Goal: Information Seeking & Learning: Learn about a topic

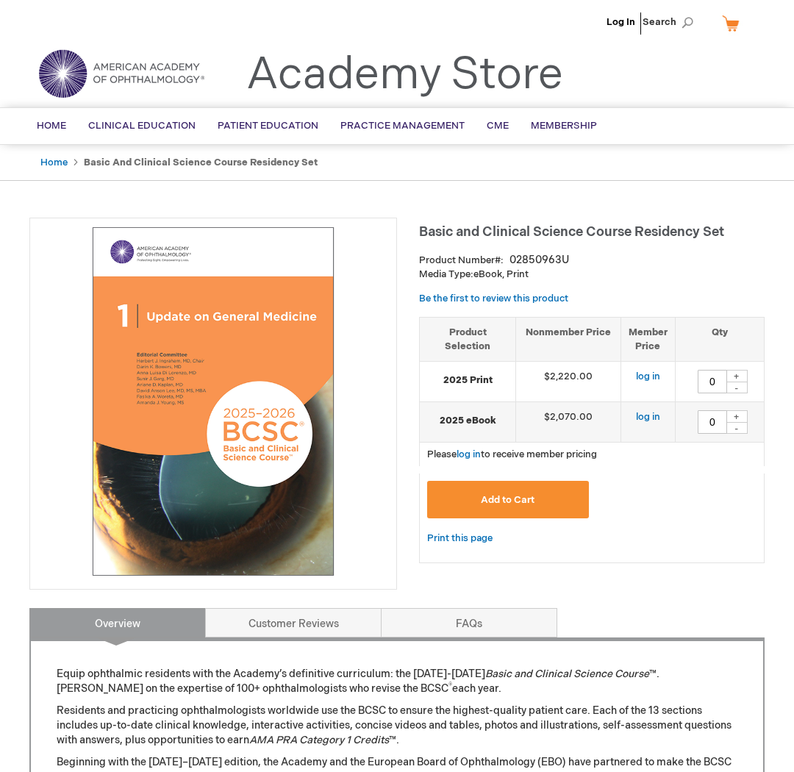
type input "0"
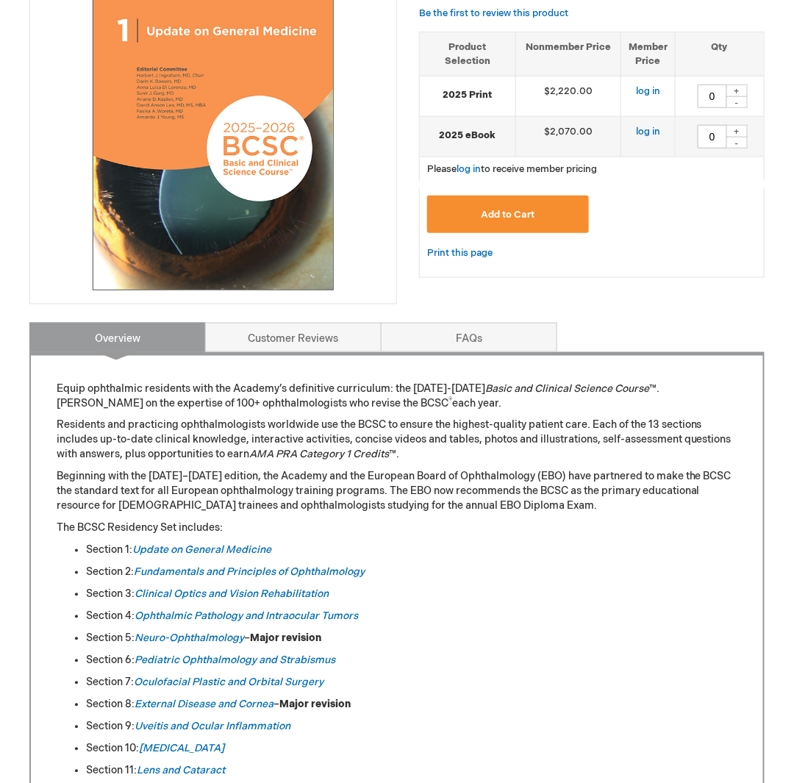
scroll to position [294, 0]
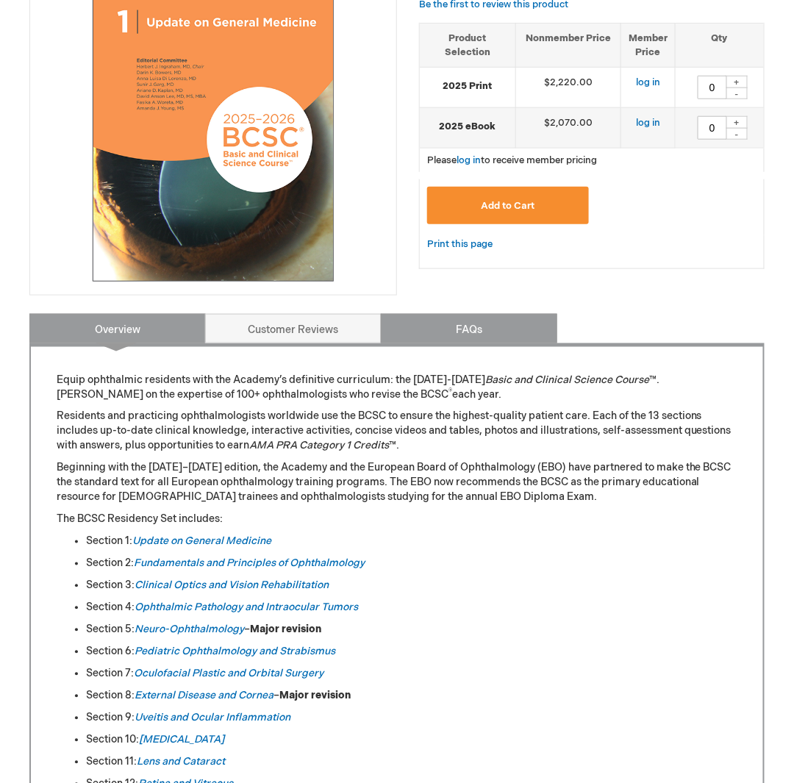
click at [452, 326] on link "FAQs" at bounding box center [469, 328] width 177 height 29
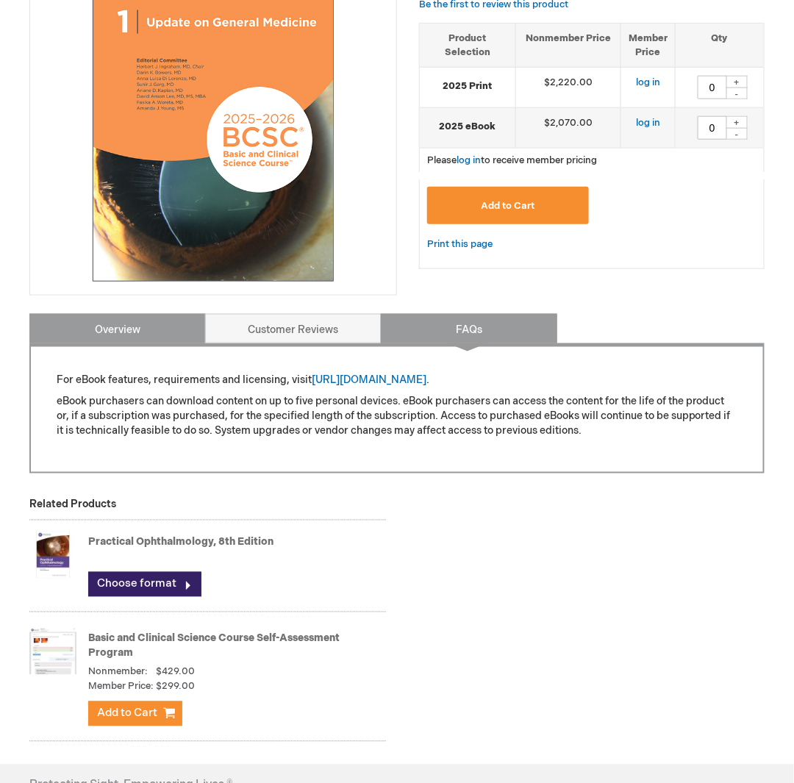
click at [171, 339] on link "Overview" at bounding box center [117, 328] width 177 height 29
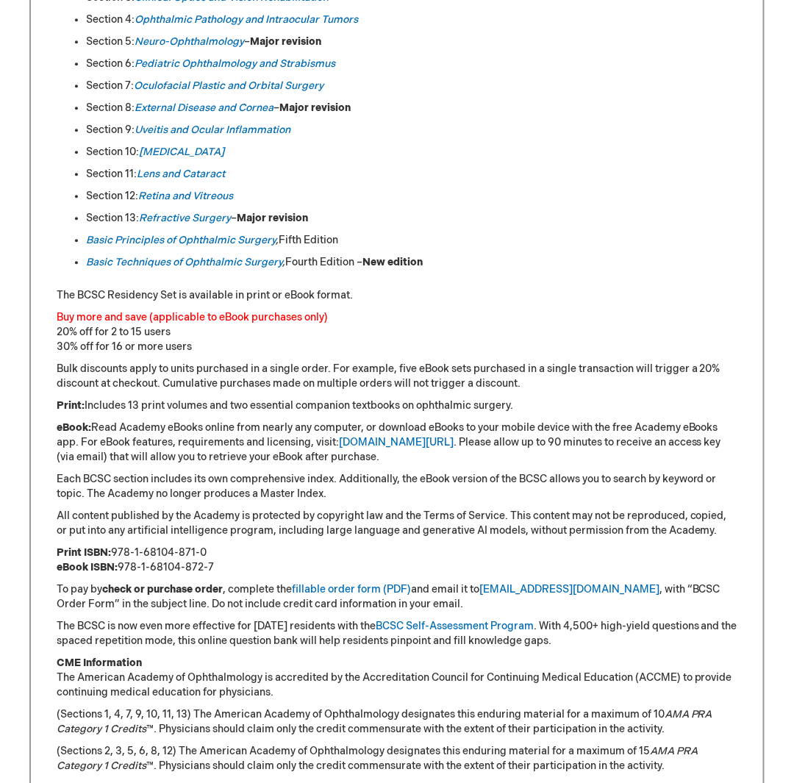
scroll to position [607, 0]
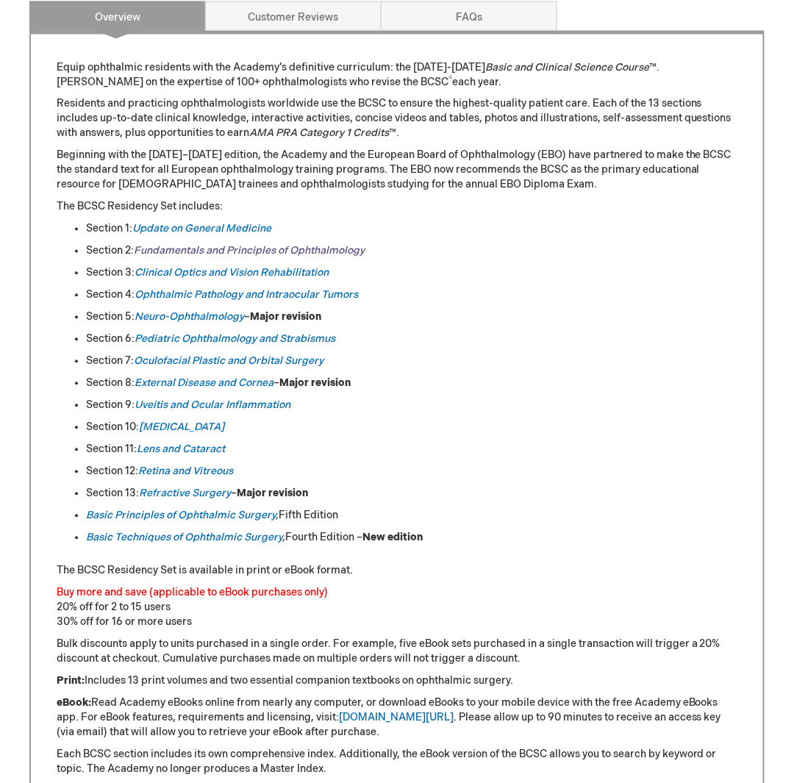
click at [204, 247] on link "Fundamentals and Principles of Ophthalmology" at bounding box center [249, 251] width 231 height 13
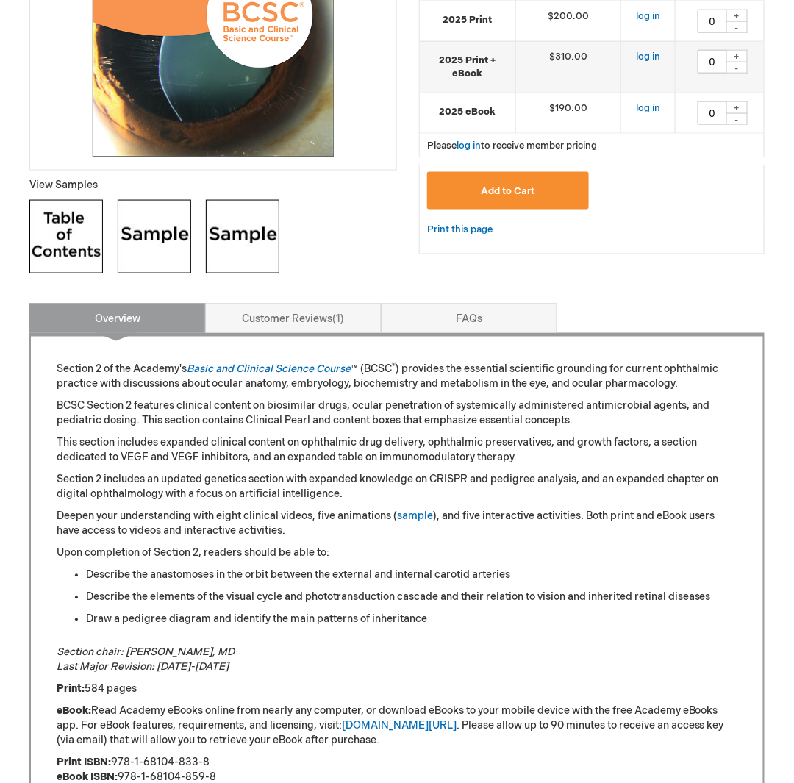
scroll to position [515, 0]
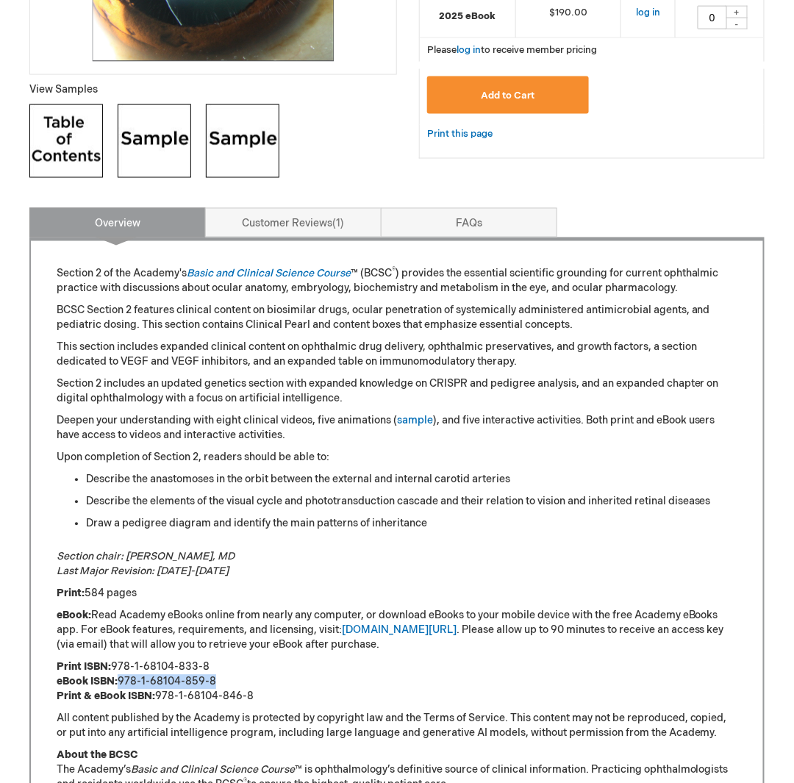
drag, startPoint x: 216, startPoint y: 680, endPoint x: 121, endPoint y: 677, distance: 94.9
click at [121, 677] on p "Print ISBN: 978-1-68104-833-8 eBook ISBN: 978-1-68104-859-8 Print & eBook ISBN:…" at bounding box center [397, 682] width 681 height 44
copy p "978-1-68104-859-8"
drag, startPoint x: 182, startPoint y: 530, endPoint x: 186, endPoint y: 520, distance: 10.5
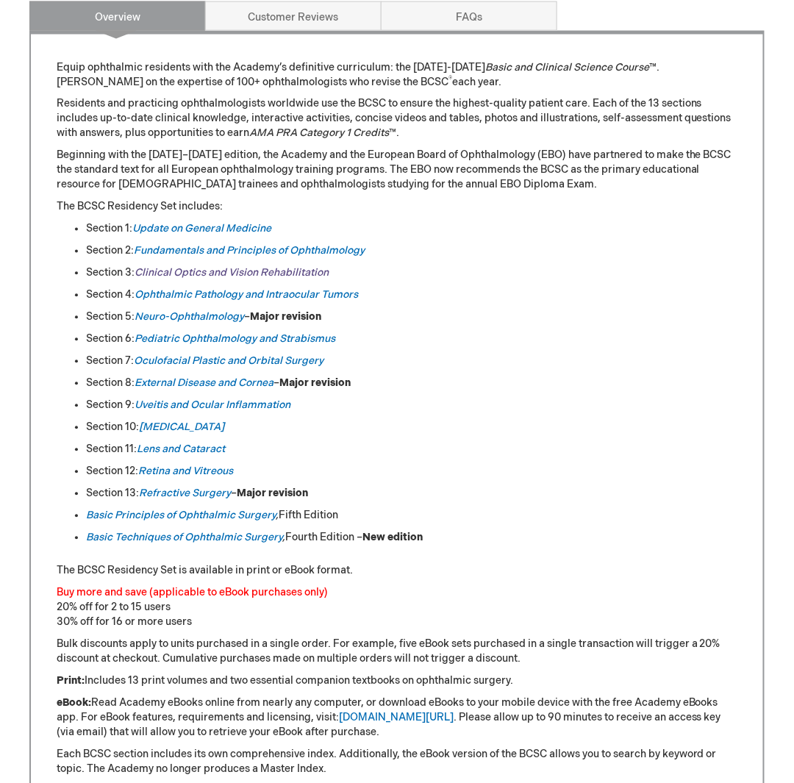
click at [232, 271] on link "Clinical Optics and Vision Rehabilitation" at bounding box center [232, 273] width 194 height 13
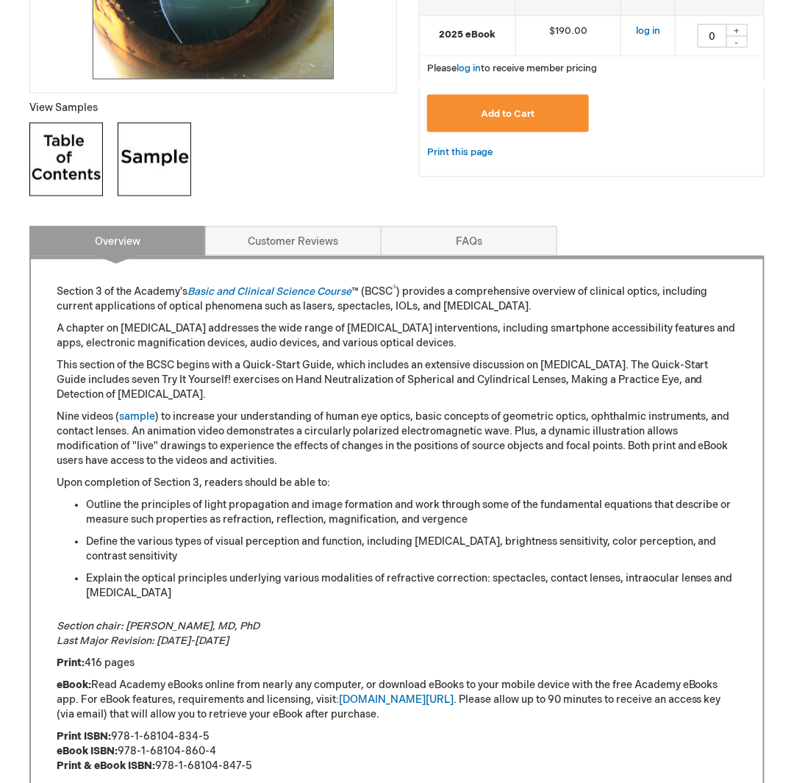
scroll to position [736, 0]
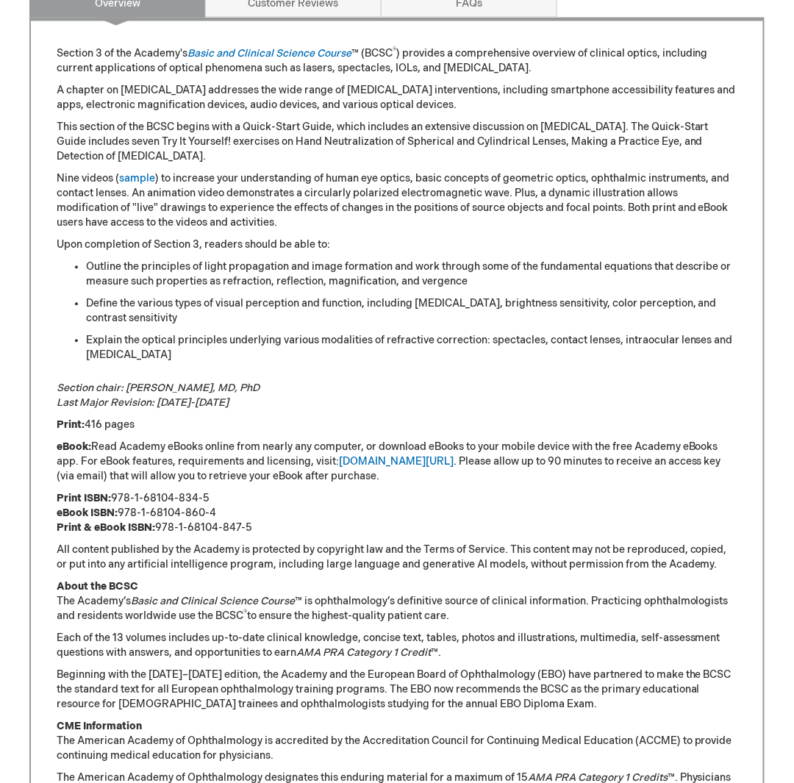
click at [262, 346] on li "Explain the optical principles underlying various modalities of refractive corr…" at bounding box center [412, 347] width 652 height 29
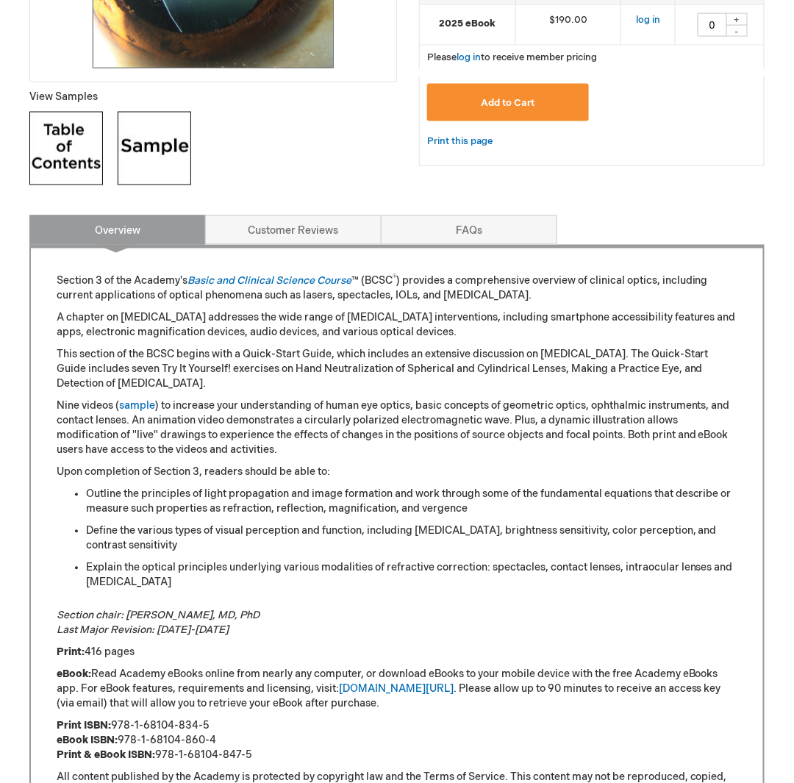
scroll to position [221, 0]
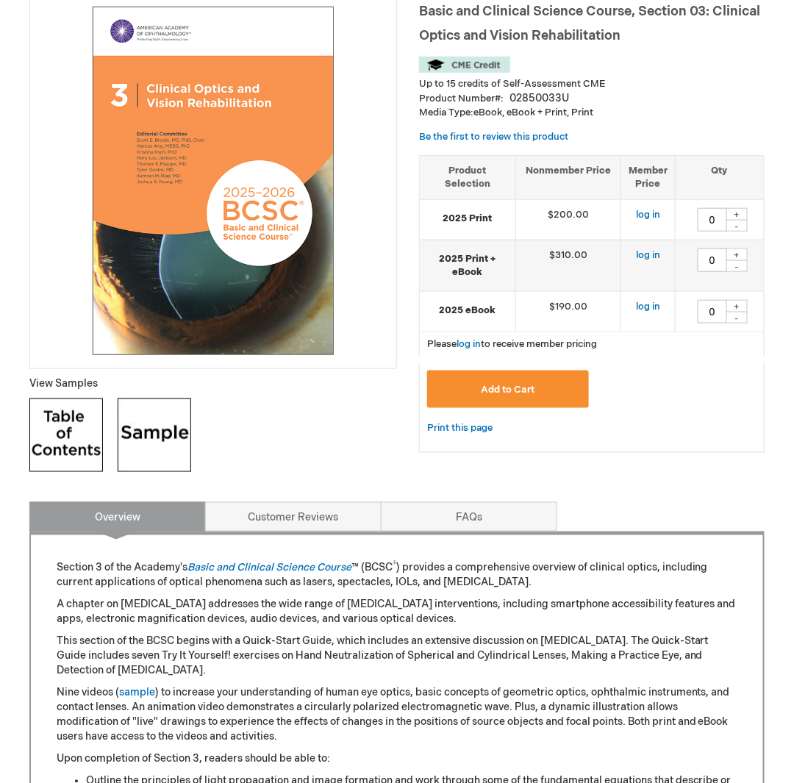
click at [254, 726] on p "Nine videos ( sample ) to increase your understanding of human eye optics, basi…" at bounding box center [397, 715] width 681 height 59
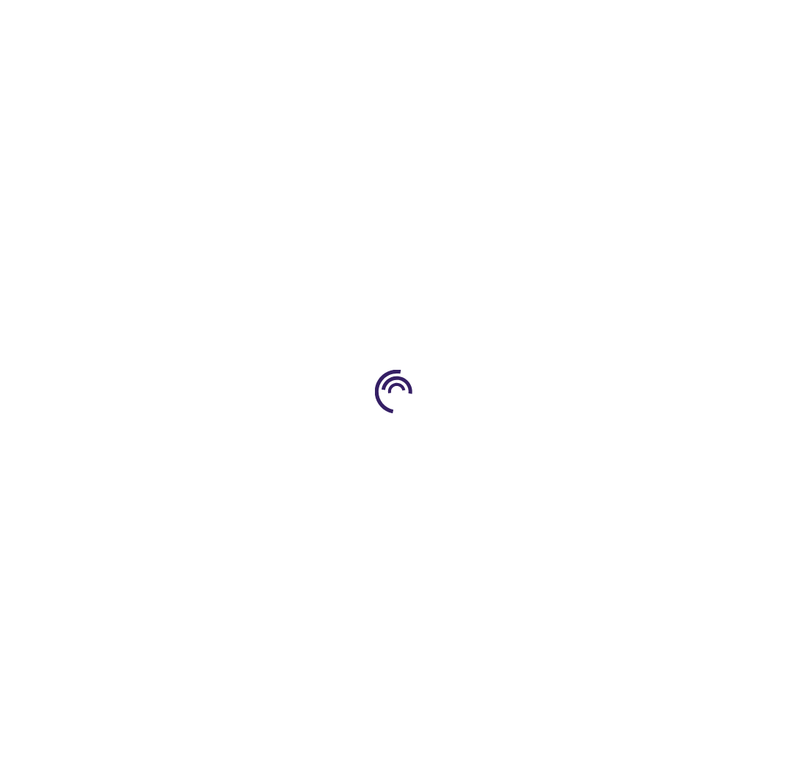
type input "0"
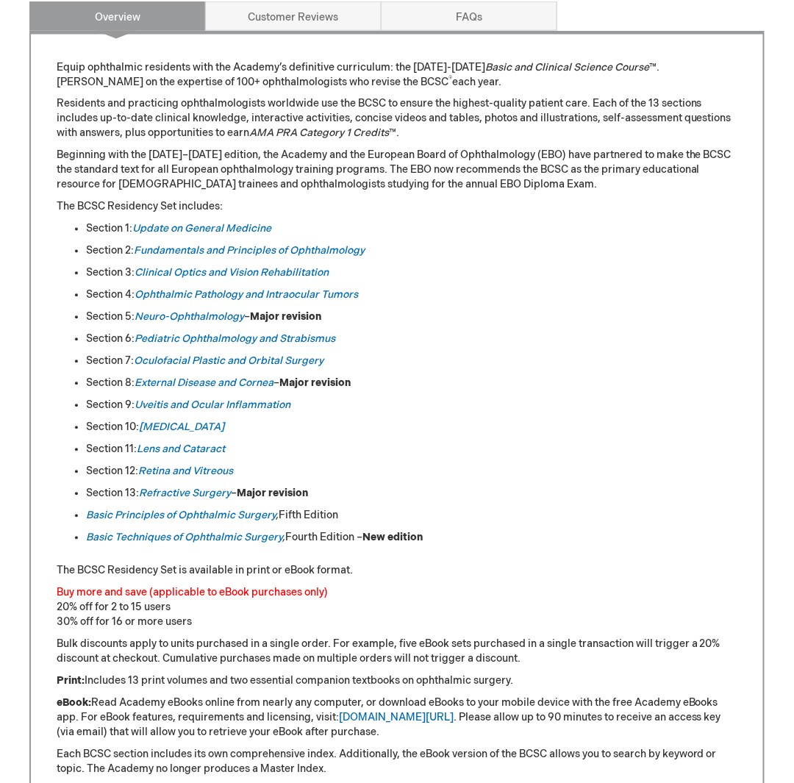
drag, startPoint x: 363, startPoint y: 120, endPoint x: 343, endPoint y: 133, distance: 24.5
drag, startPoint x: 248, startPoint y: 271, endPoint x: 195, endPoint y: 291, distance: 56.6
click at [230, 355] on link "Oculofacial Plastic and Orbital Surgery" at bounding box center [229, 361] width 190 height 13
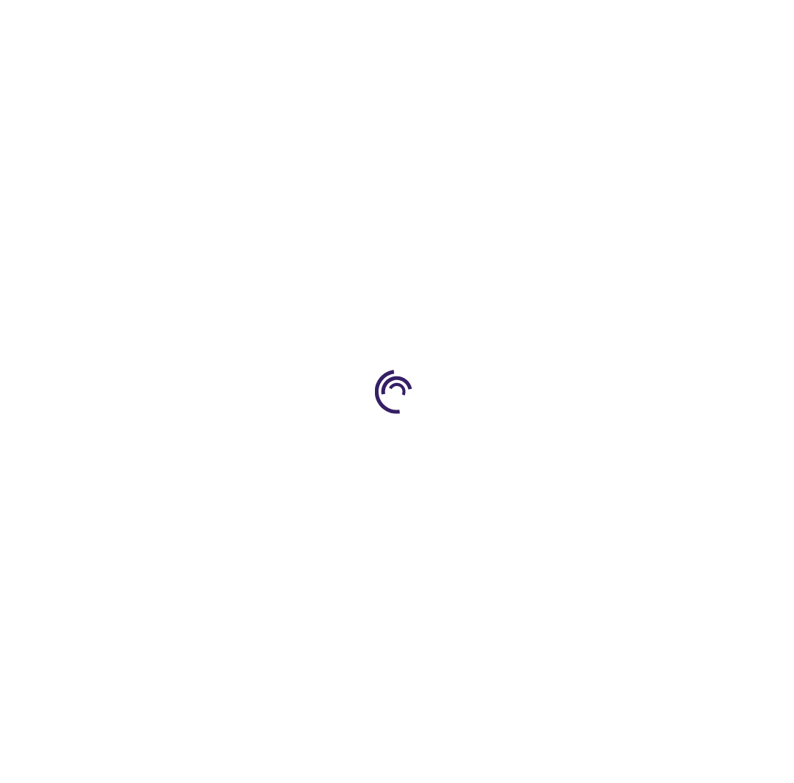
type input "0"
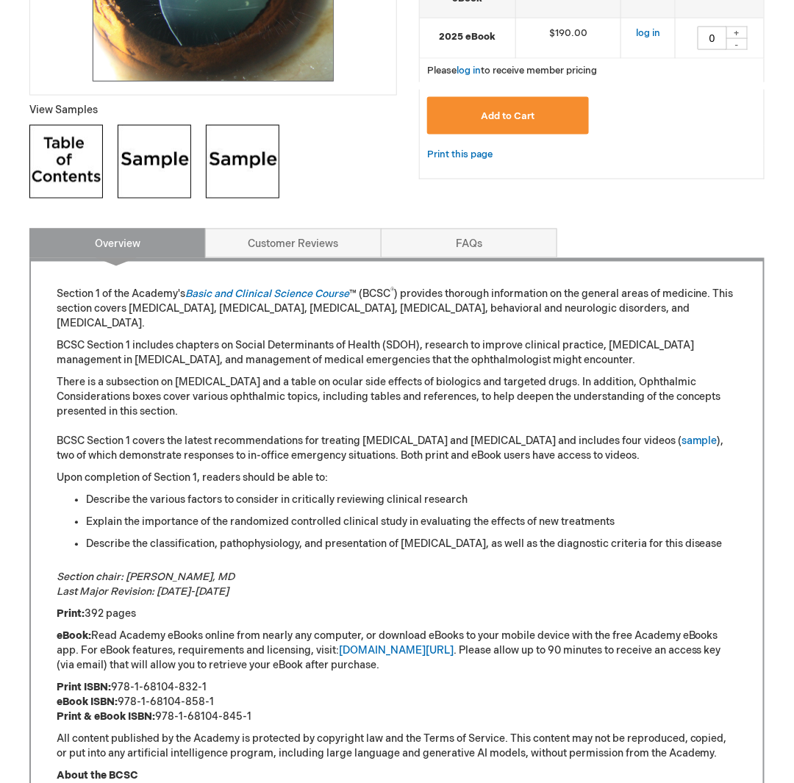
scroll to position [515, 0]
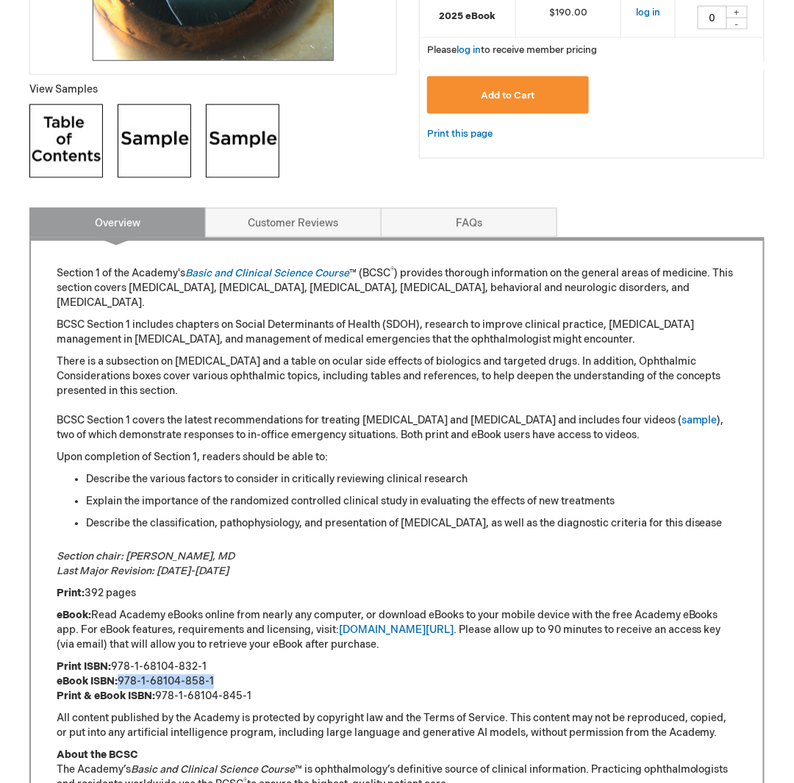
drag, startPoint x: 214, startPoint y: 678, endPoint x: 122, endPoint y: 680, distance: 92.0
click at [122, 680] on p "Print ISBN: 978-1-68104-832-1 eBook ISBN: 978-1-68104-858-1 Print & eBook ISBN:…" at bounding box center [397, 682] width 681 height 44
copy p "978-1-68104-858-1"
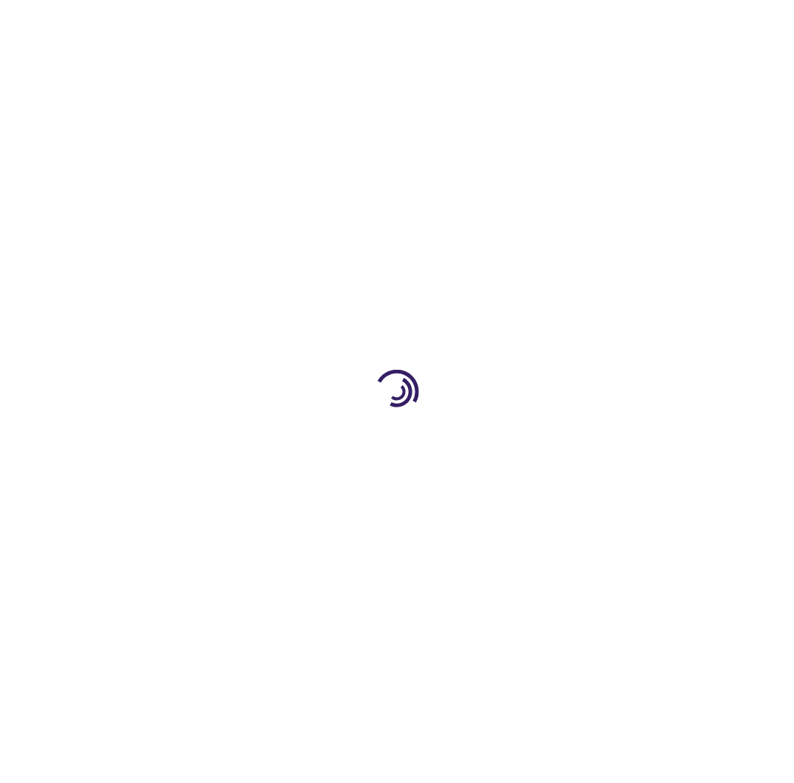
type input "0"
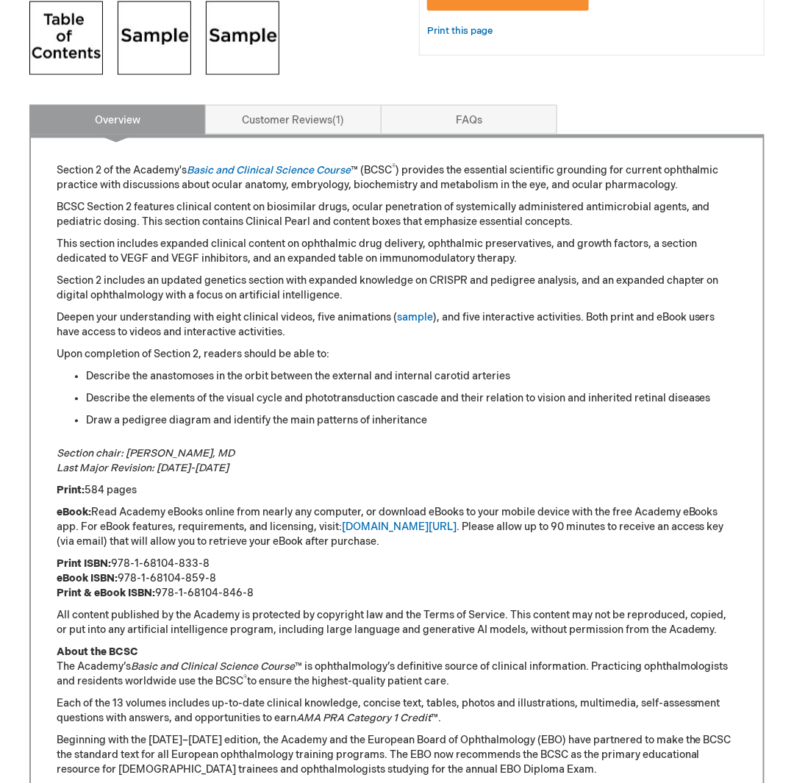
scroll to position [662, 0]
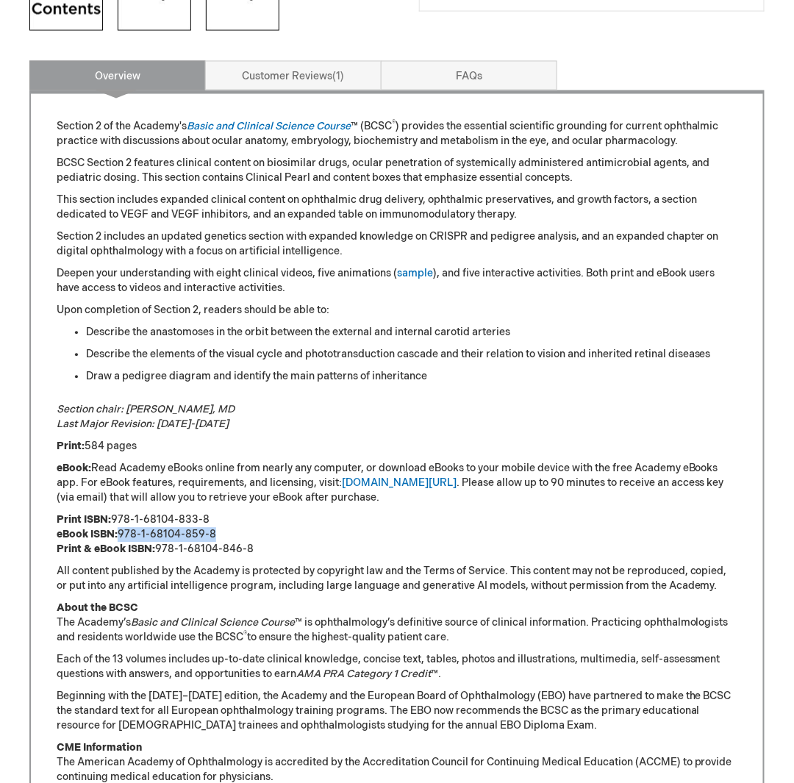
drag, startPoint x: 221, startPoint y: 533, endPoint x: 121, endPoint y: 536, distance: 99.3
click at [121, 536] on p "Print ISBN: 978-1-68104-833-8 eBook ISBN: 978-1-68104-859-8 Print & eBook ISBN:…" at bounding box center [397, 535] width 681 height 44
copy p "978-1-68104-859-8"
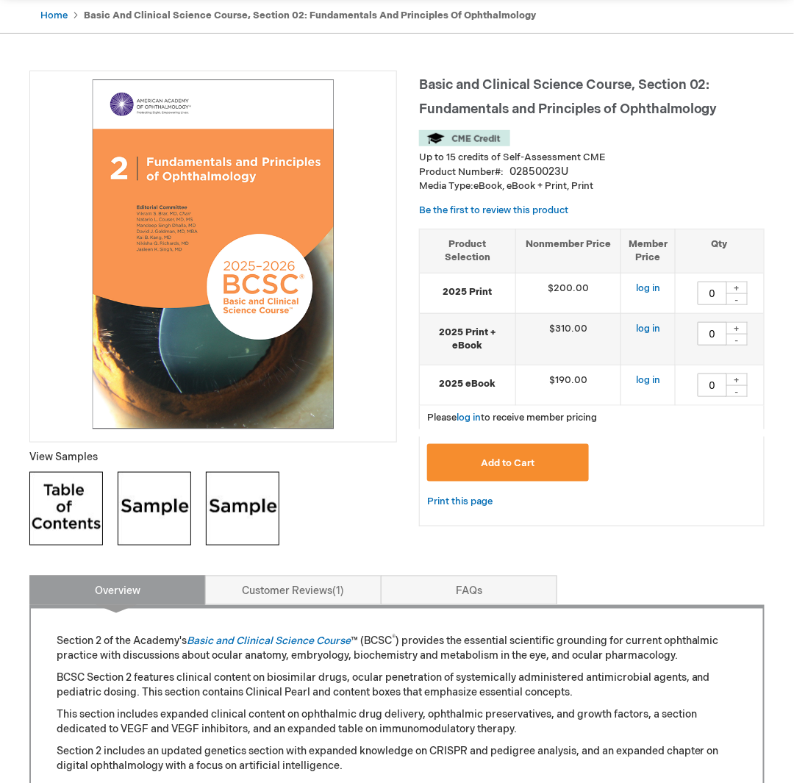
scroll to position [0, 0]
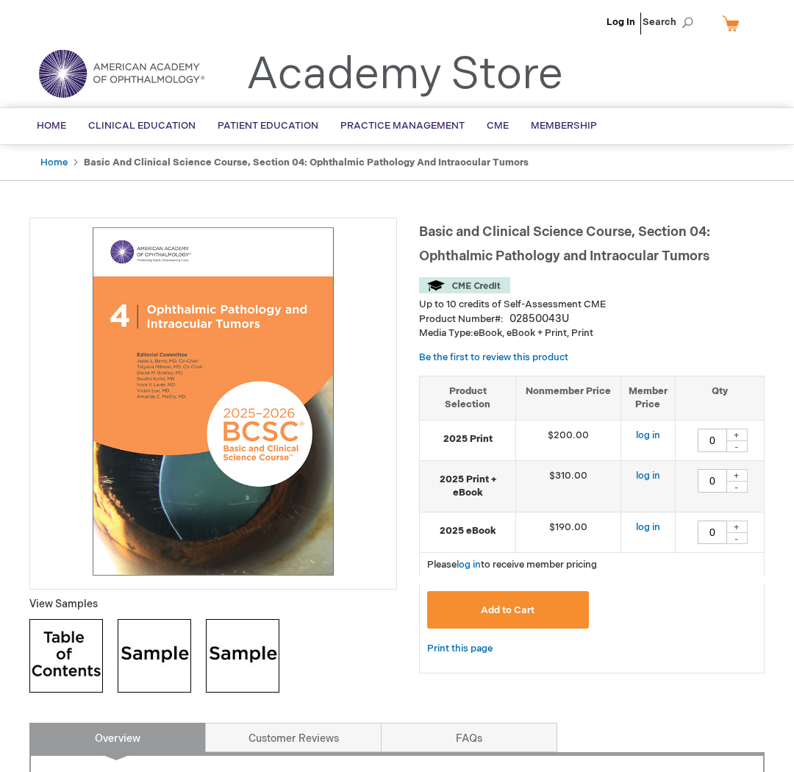
type input "0"
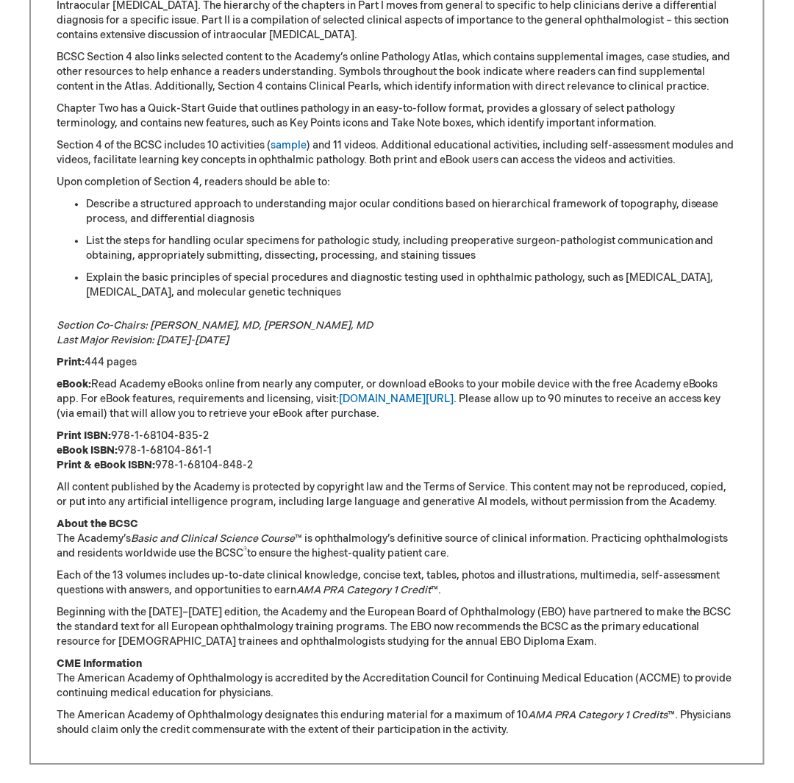
scroll to position [809, 0]
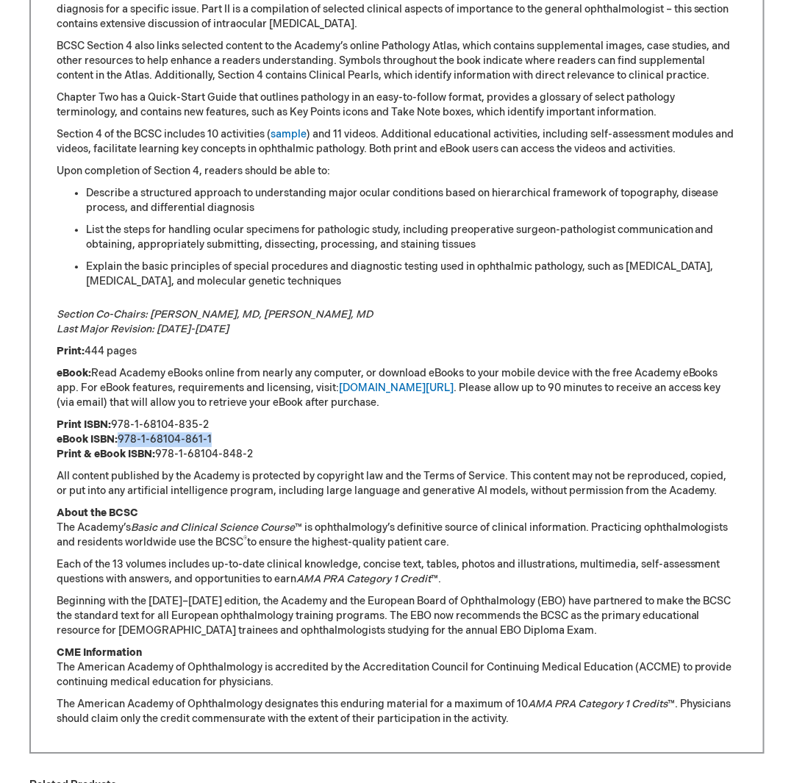
drag, startPoint x: 213, startPoint y: 435, endPoint x: 124, endPoint y: 441, distance: 89.2
click at [124, 441] on p "Print ISBN: 978-1-68104-835-2 eBook ISBN: 978-1-68104-861-1 Print & eBook ISBN:…" at bounding box center [397, 440] width 681 height 44
copy p "978-1-68104-861-1"
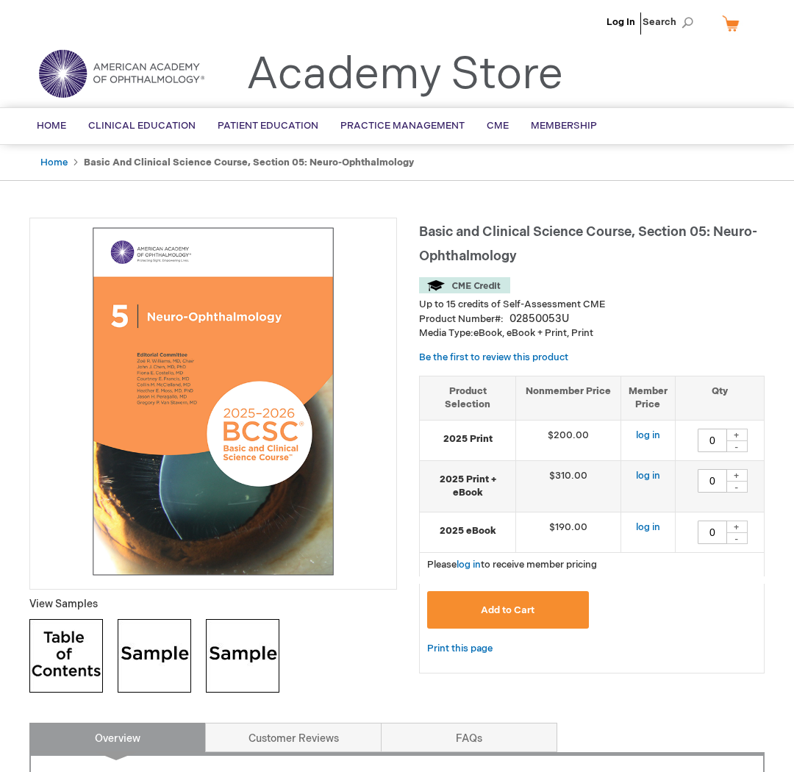
type input "0"
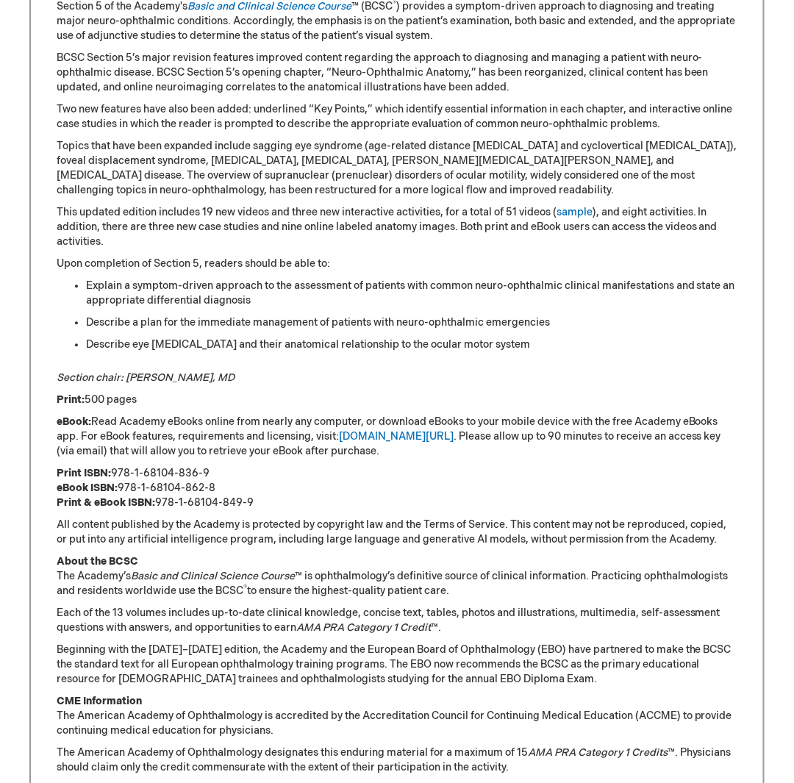
scroll to position [809, 0]
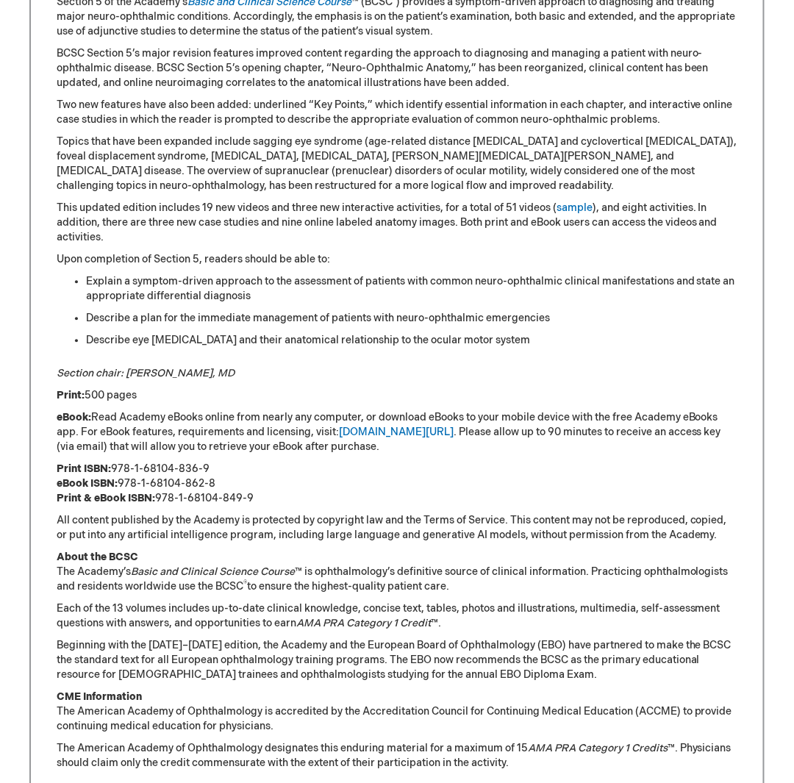
drag, startPoint x: 199, startPoint y: 483, endPoint x: 122, endPoint y: 486, distance: 76.5
click at [122, 486] on p "Print ISBN: 978-1-68104-836-9 eBook ISBN: 978-1-68104-862-8 Print & eBook ISBN:…" at bounding box center [397, 484] width 681 height 44
copy p "978-1-68104-862-8"
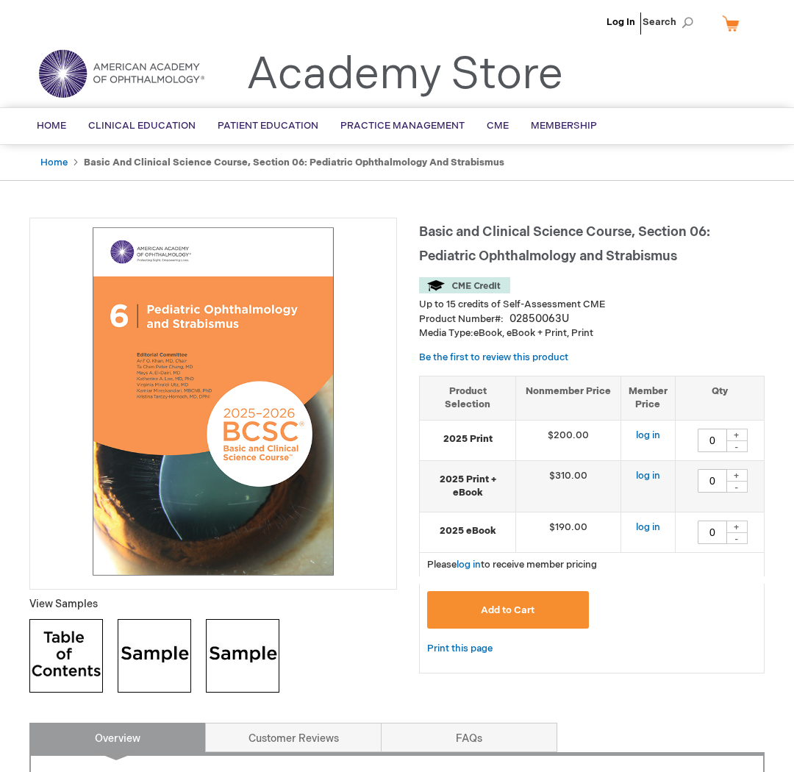
type input "0"
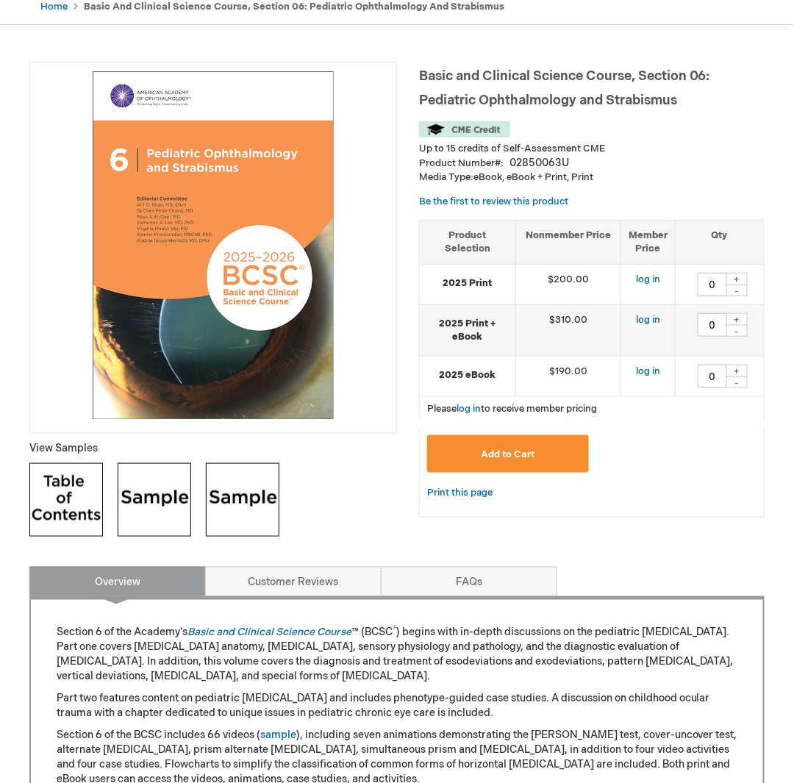
scroll to position [588, 0]
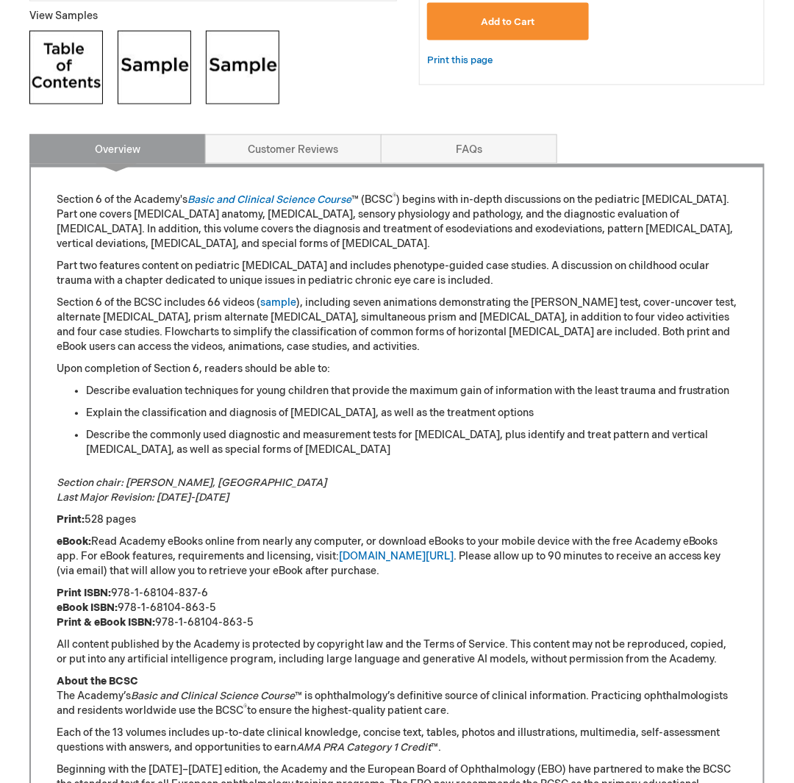
drag, startPoint x: 225, startPoint y: 608, endPoint x: 121, endPoint y: 606, distance: 104.5
click at [121, 606] on p "Print ISBN: 978-1-68104-837-6 eBook ISBN: 978-1-68104-863-5 Print & eBook ISBN:…" at bounding box center [397, 609] width 681 height 44
copy p "978-1-68104-863-5"
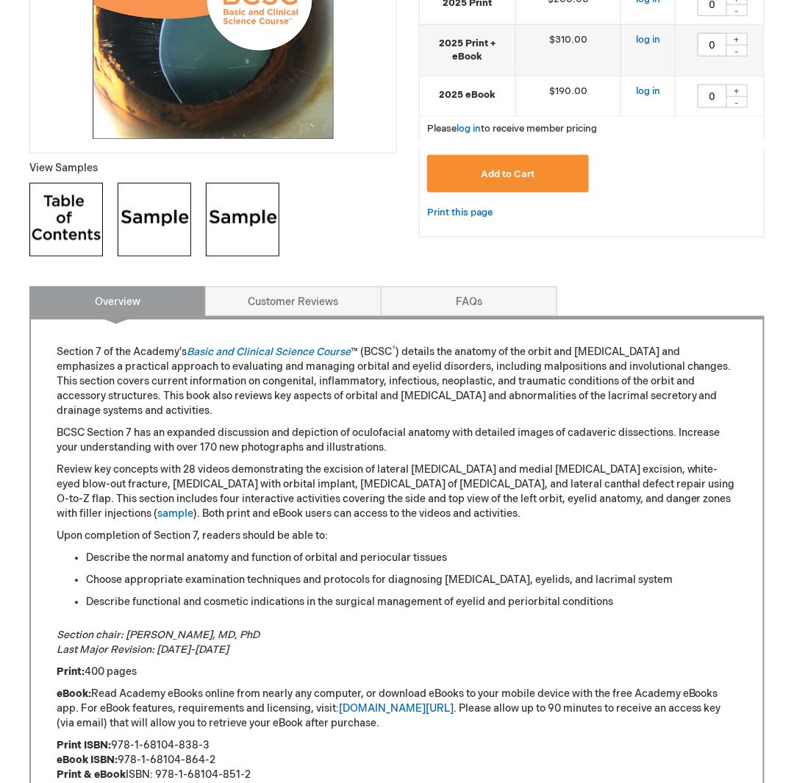
scroll to position [441, 0]
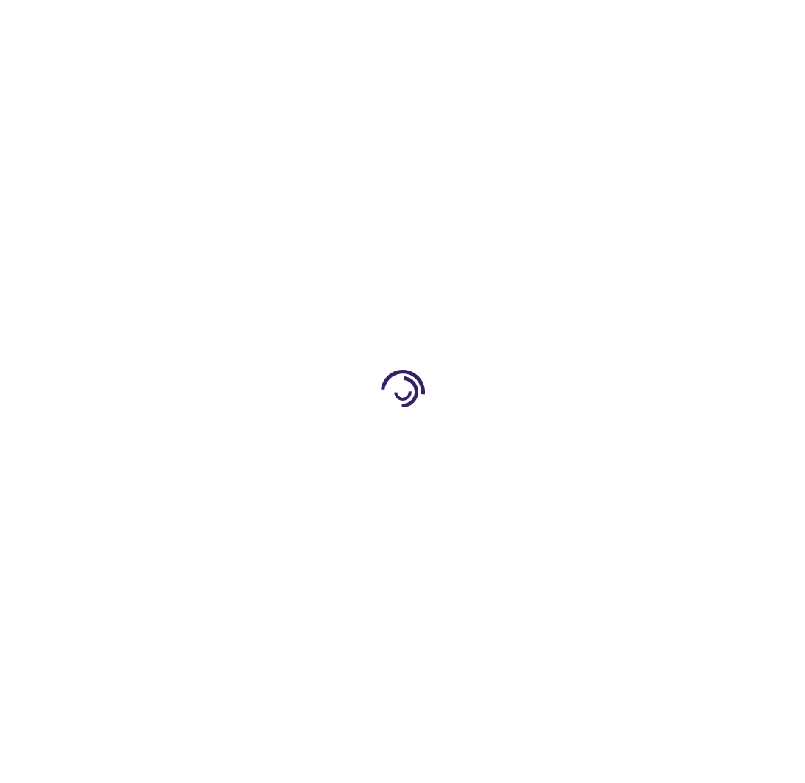
type input "0"
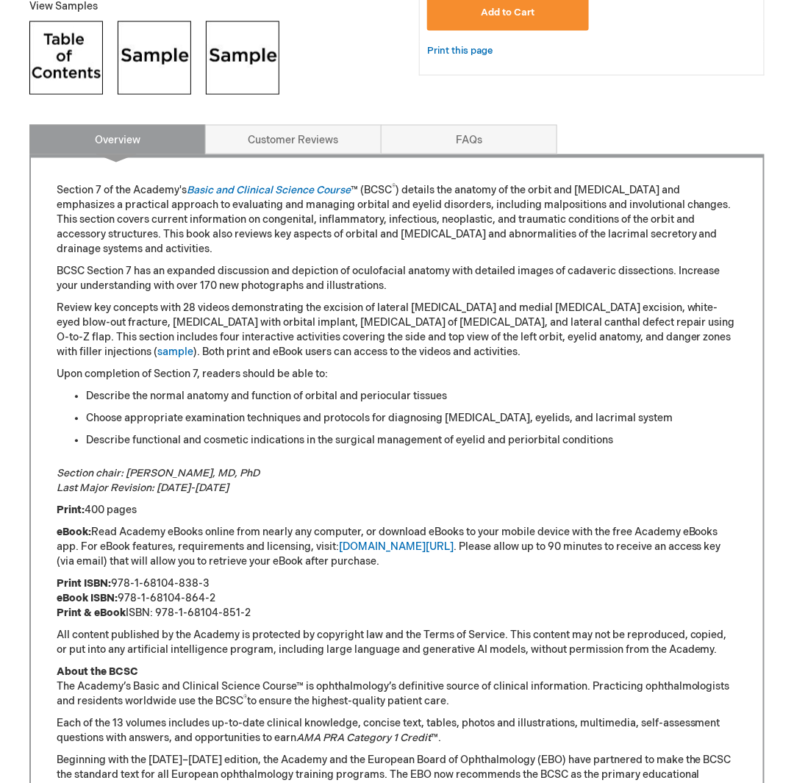
scroll to position [737, 0]
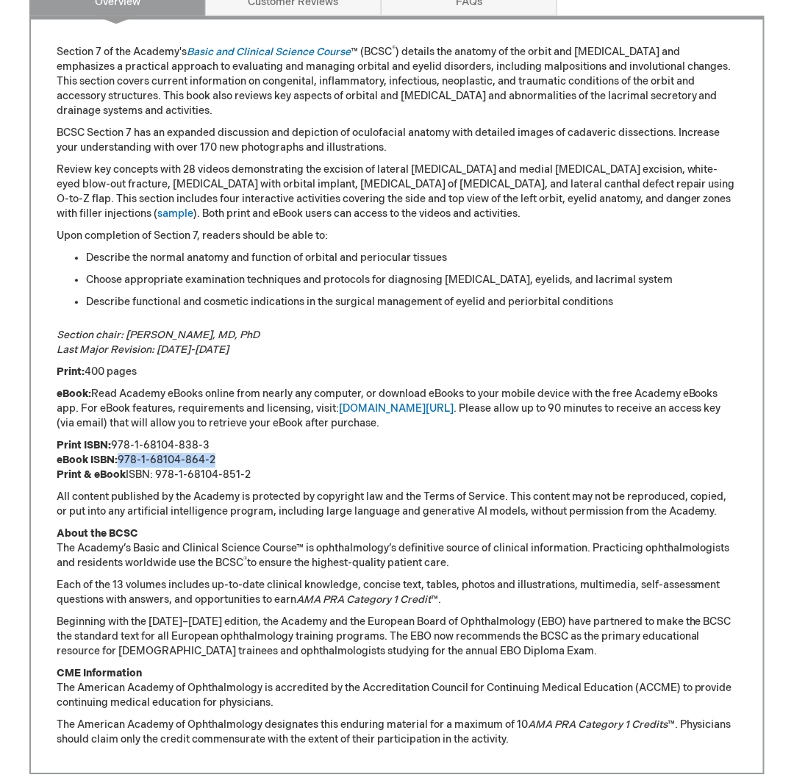
drag, startPoint x: 218, startPoint y: 458, endPoint x: 123, endPoint y: 464, distance: 95.8
click at [123, 464] on p "Print ISBN: 978-1-68104-838-3 eBook ISBN: 978-1-68104-864-2 Print & eBook ISBN:…" at bounding box center [397, 460] width 681 height 44
copy p "978-1-68104-864-2"
drag, startPoint x: 552, startPoint y: 33, endPoint x: 538, endPoint y: 75, distance: 44.2
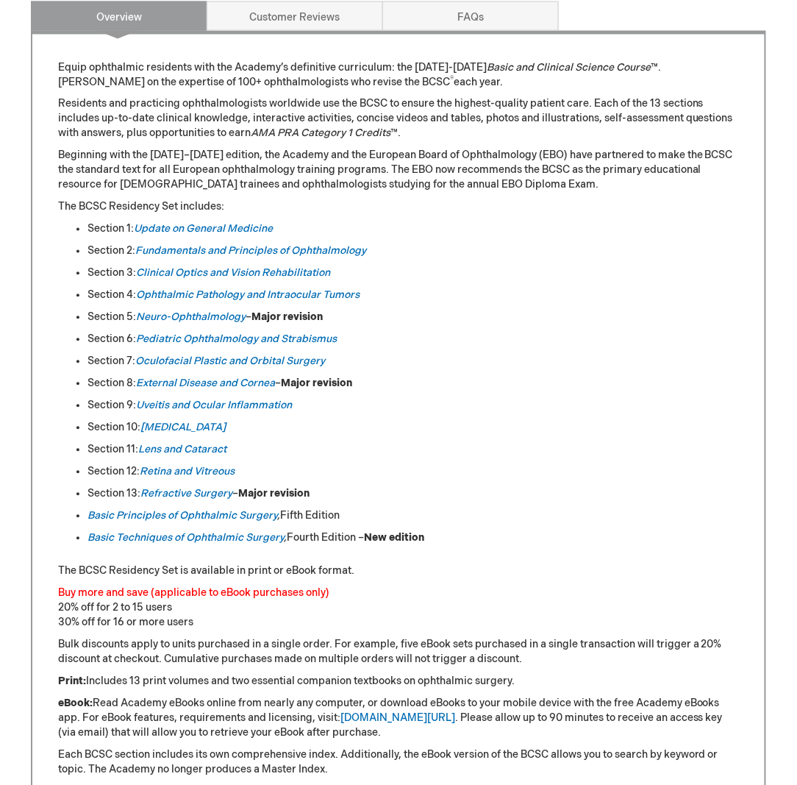
drag, startPoint x: 255, startPoint y: 535, endPoint x: 337, endPoint y: 509, distance: 85.6
click at [337, 509] on li "Basic Principles of Ophthalmic Surgery , Fifth Edition" at bounding box center [414, 516] width 652 height 15
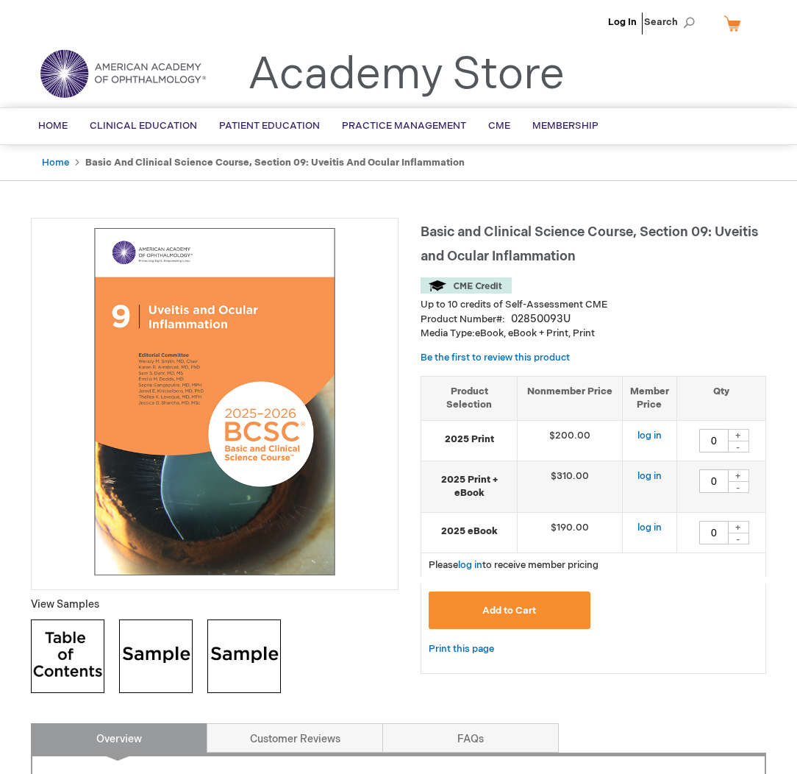
type input "0"
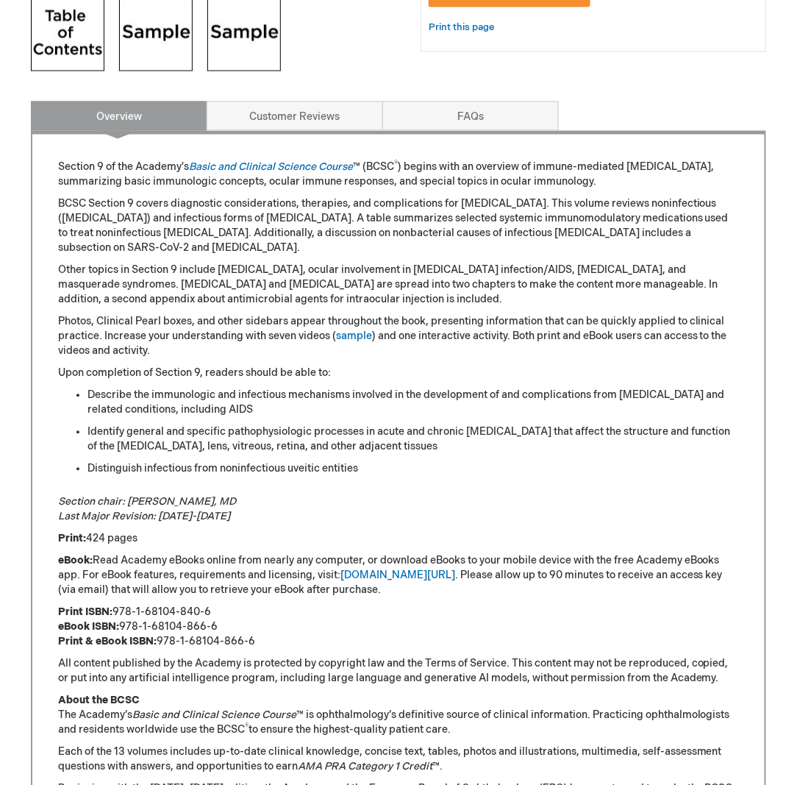
scroll to position [883, 0]
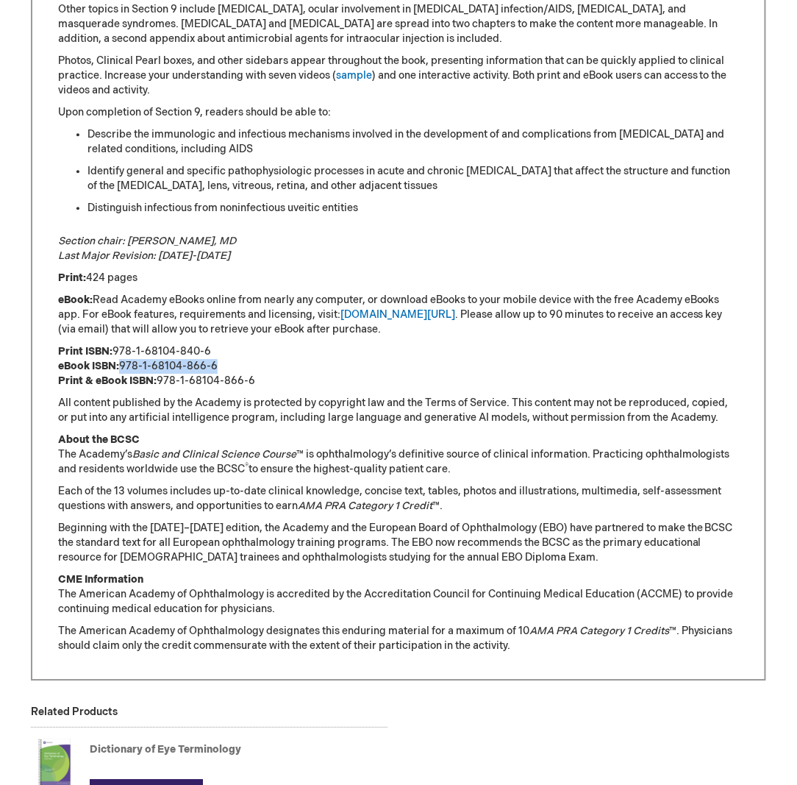
drag, startPoint x: 211, startPoint y: 348, endPoint x: 124, endPoint y: 346, distance: 87.5
click at [124, 346] on p "Print ISBN: 978-1-68104-840-6 eBook ISBN: 978-1-68104-866-6 Print & eBook ISBN:…" at bounding box center [398, 366] width 681 height 44
copy p "978-1-68104-866-6"
click at [385, 705] on div "Related Products" at bounding box center [209, 712] width 357 height 15
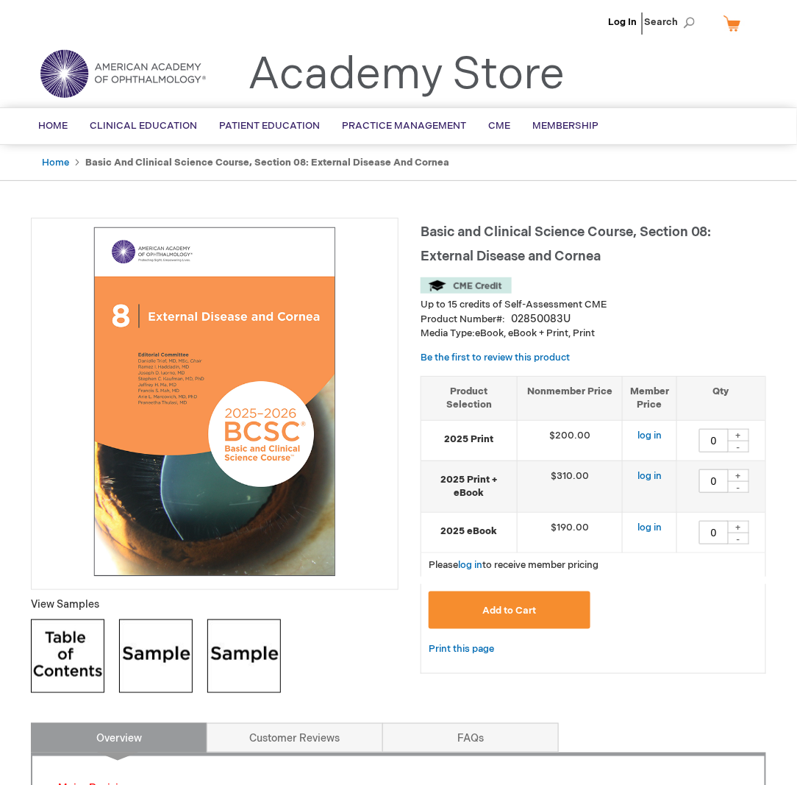
type input "0"
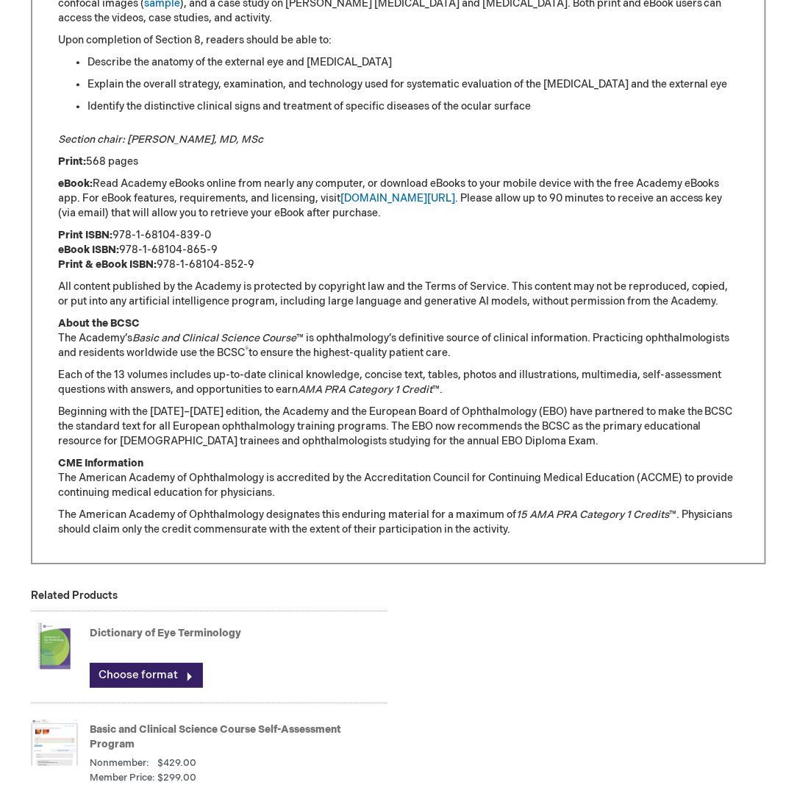
scroll to position [809, 0]
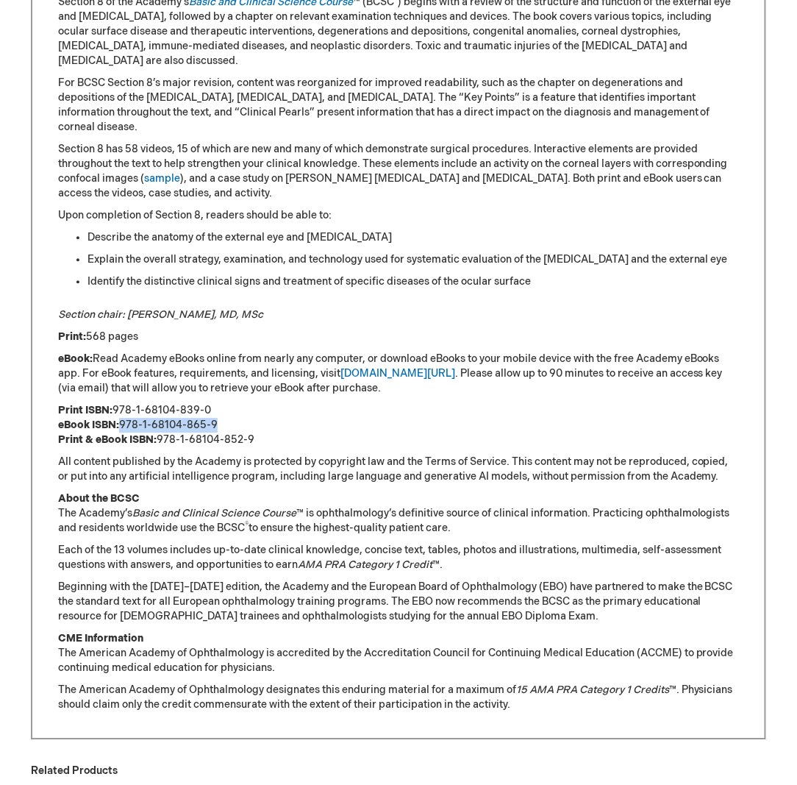
drag, startPoint x: 215, startPoint y: 410, endPoint x: 124, endPoint y: 407, distance: 91.2
click at [124, 407] on p "Print ISBN: 978-1-68104-839-0 eBook ISBN: 978-1-68104-865-9 Print & eBook ISBN:…" at bounding box center [398, 425] width 681 height 44
copy p "978-1-68104-865-9"
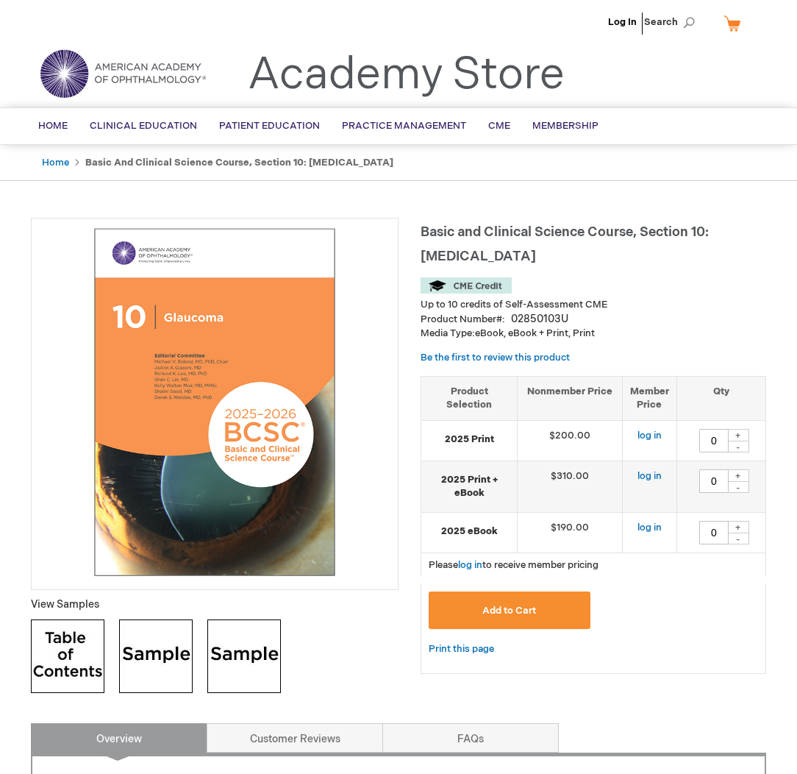
type input "0"
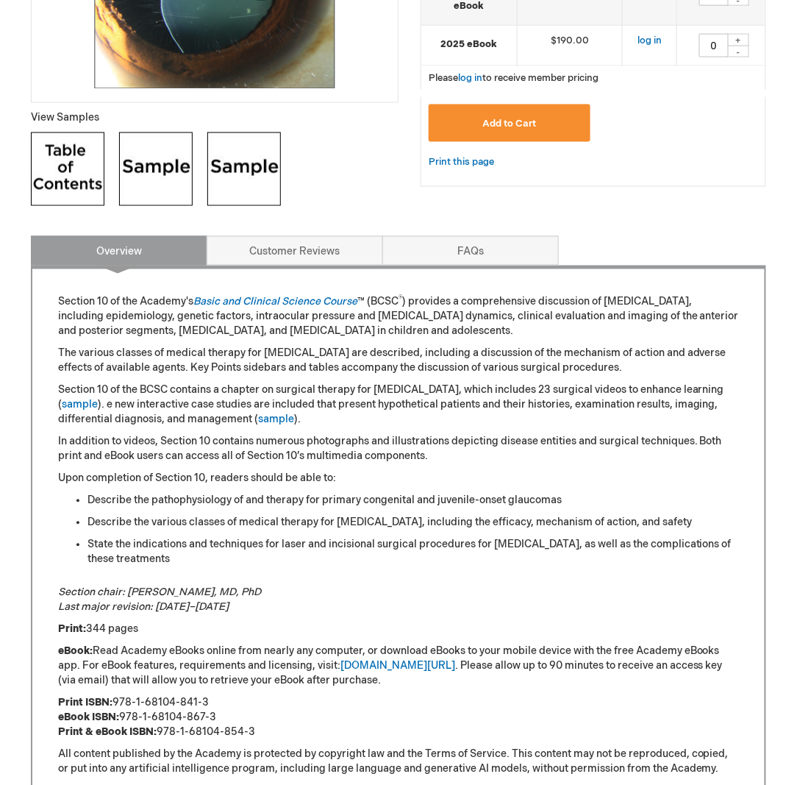
scroll to position [809, 0]
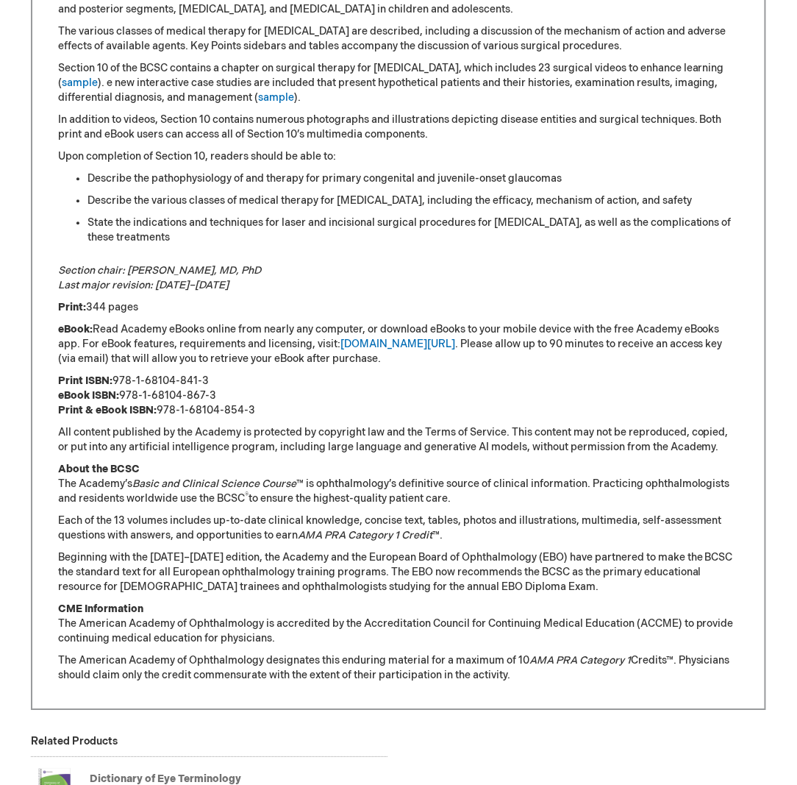
drag, startPoint x: 213, startPoint y: 391, endPoint x: 124, endPoint y: 391, distance: 89.0
click at [124, 391] on p "Print ISBN: 978-1-68104-841-3 eBook ISBN: 978-1-68104-867-3 Print & eBook ISBN:…" at bounding box center [398, 396] width 681 height 44
copy p "978-1-68104-867-3"
drag, startPoint x: 322, startPoint y: 666, endPoint x: 322, endPoint y: 654, distance: 11.8
click at [322, 666] on p "The American Academy of Ophthalmology designates this enduring material for a m…" at bounding box center [398, 667] width 681 height 29
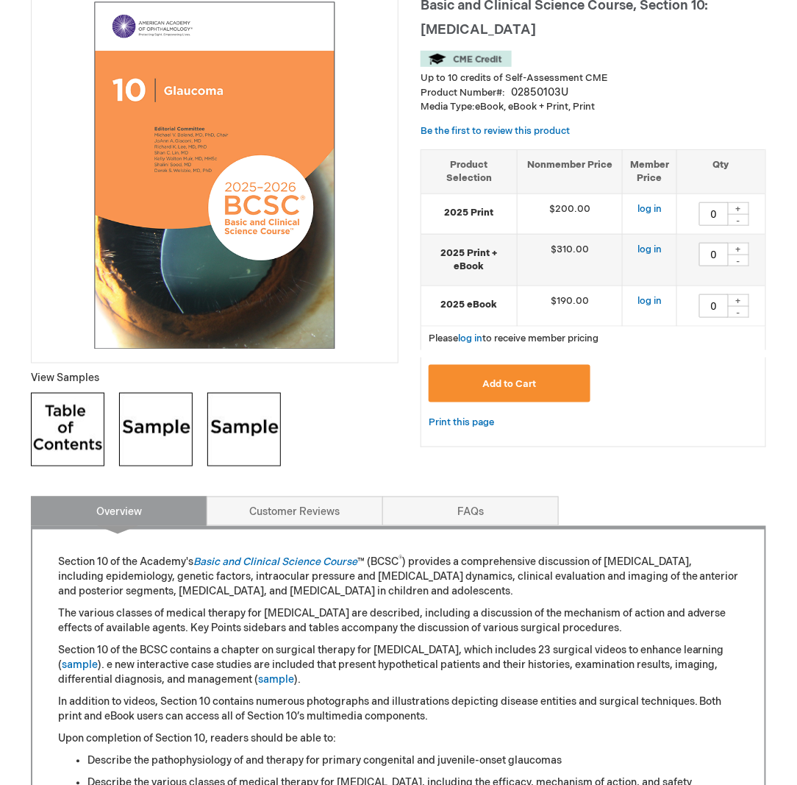
scroll to position [74, 0]
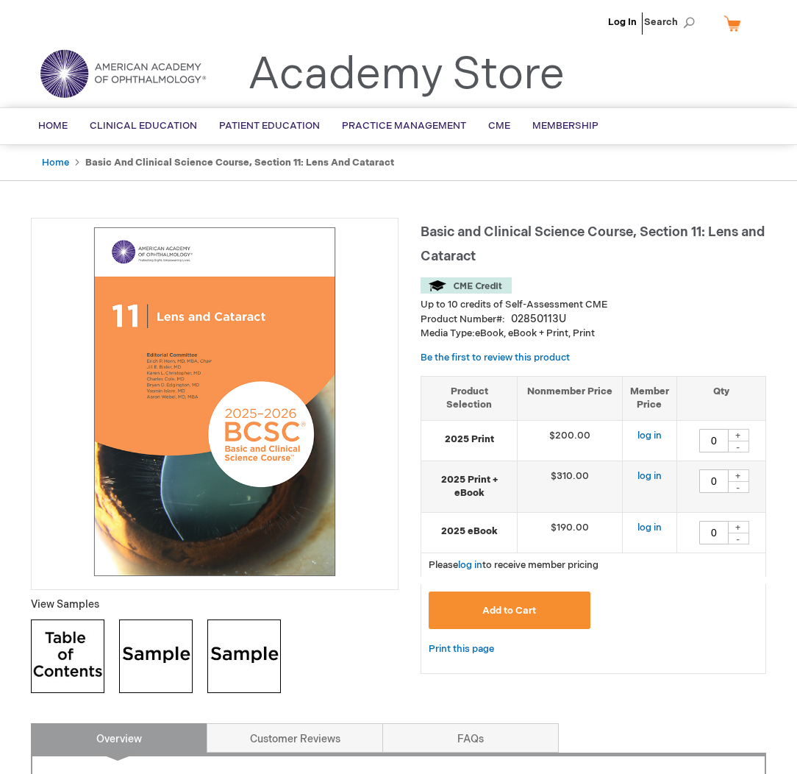
type input "0"
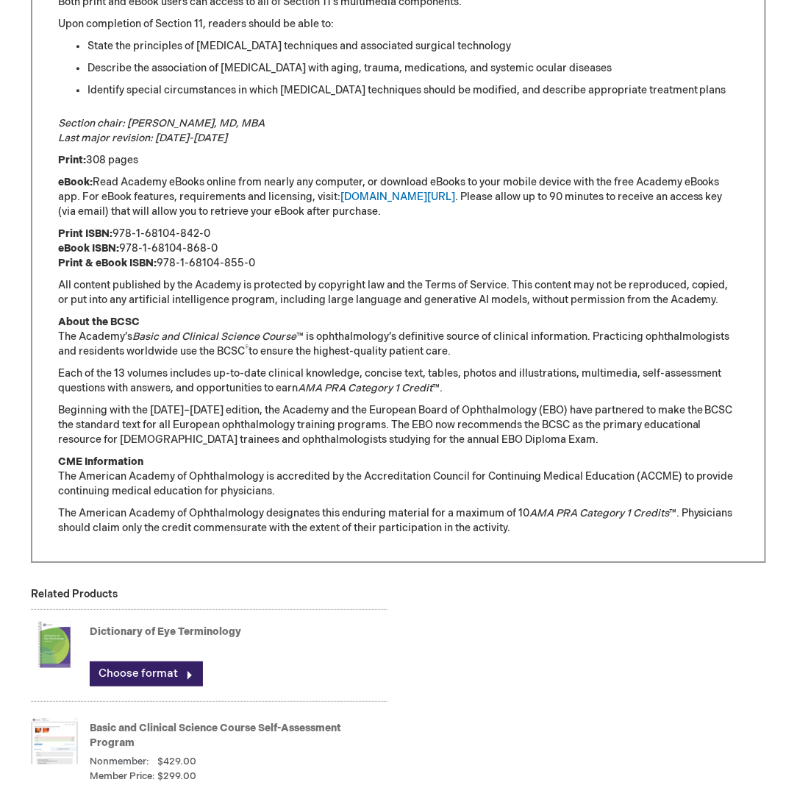
scroll to position [956, 0]
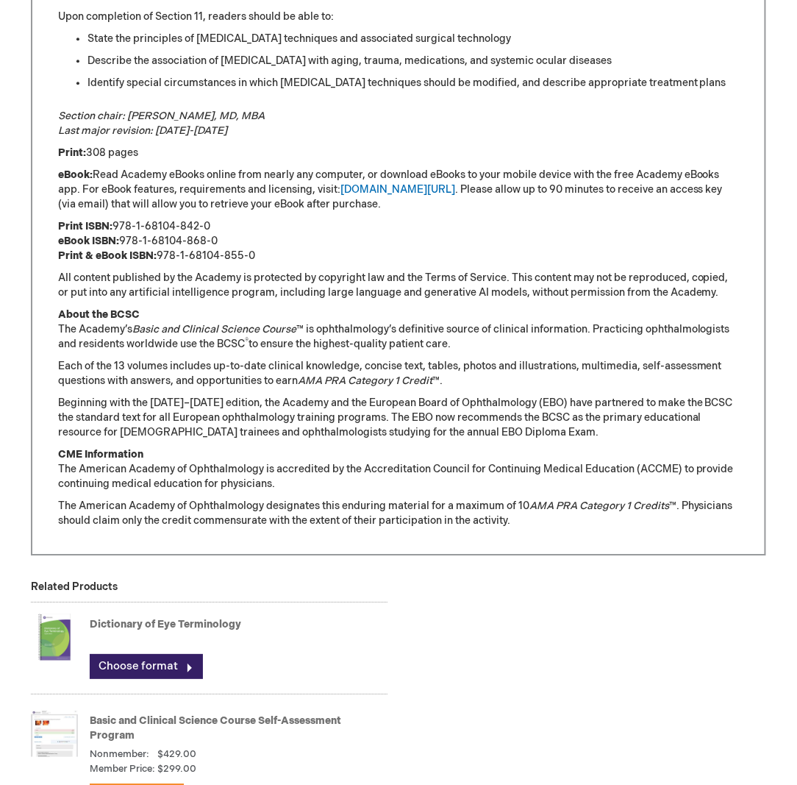
drag, startPoint x: 216, startPoint y: 241, endPoint x: 124, endPoint y: 242, distance: 92.7
click at [124, 242] on p "Print ISBN: 978-1-68104-842-0 eBook ISBN: 978-1-68104-868-0 Print & eBook ISBN:…" at bounding box center [398, 241] width 681 height 44
copy p "978-1-68104-868-0"
click at [316, 663] on div "Choose format" at bounding box center [239, 666] width 298 height 25
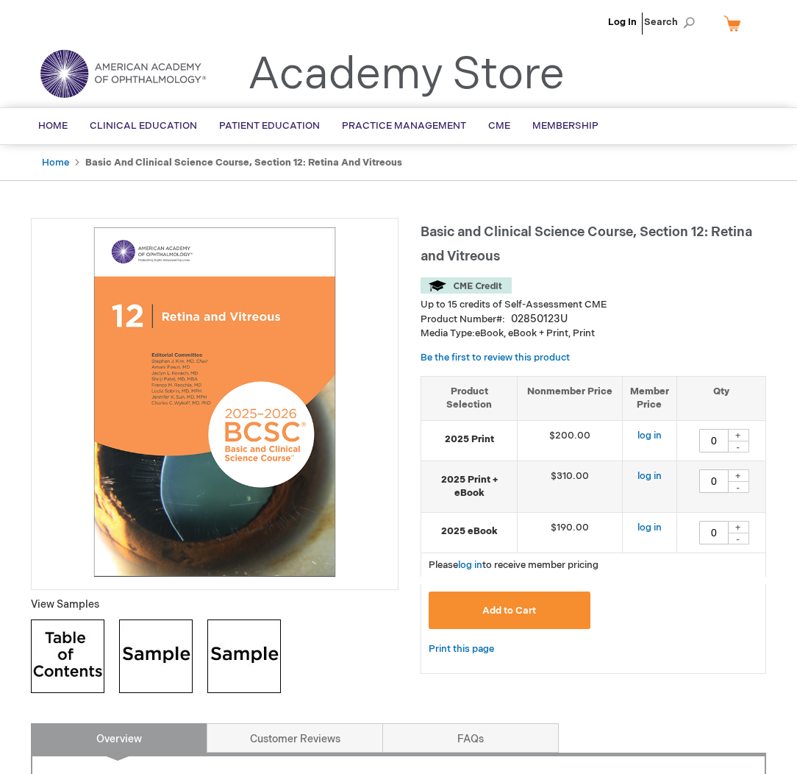
type input "0"
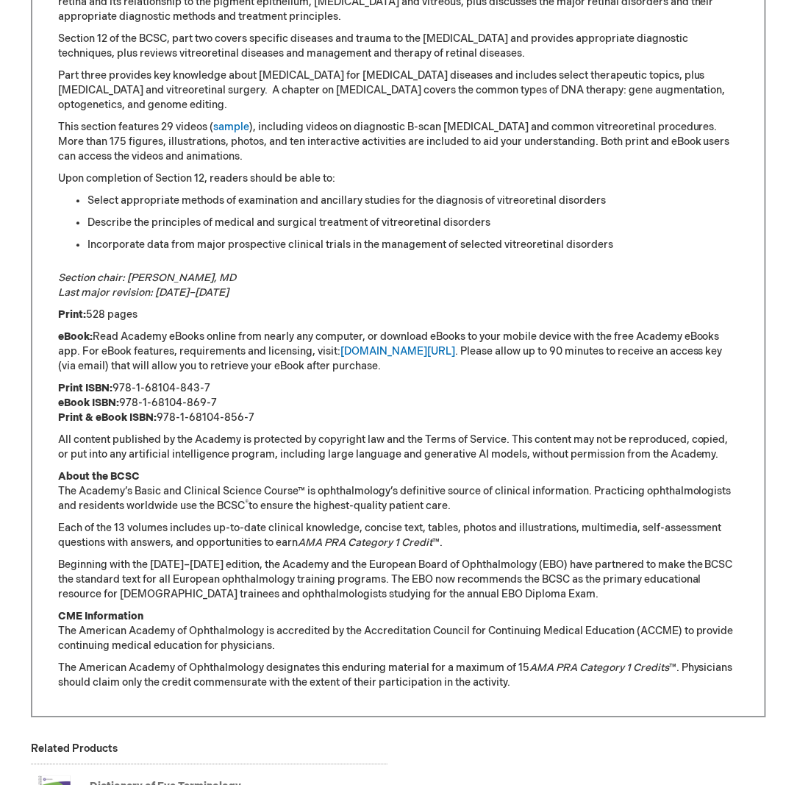
scroll to position [809, 0]
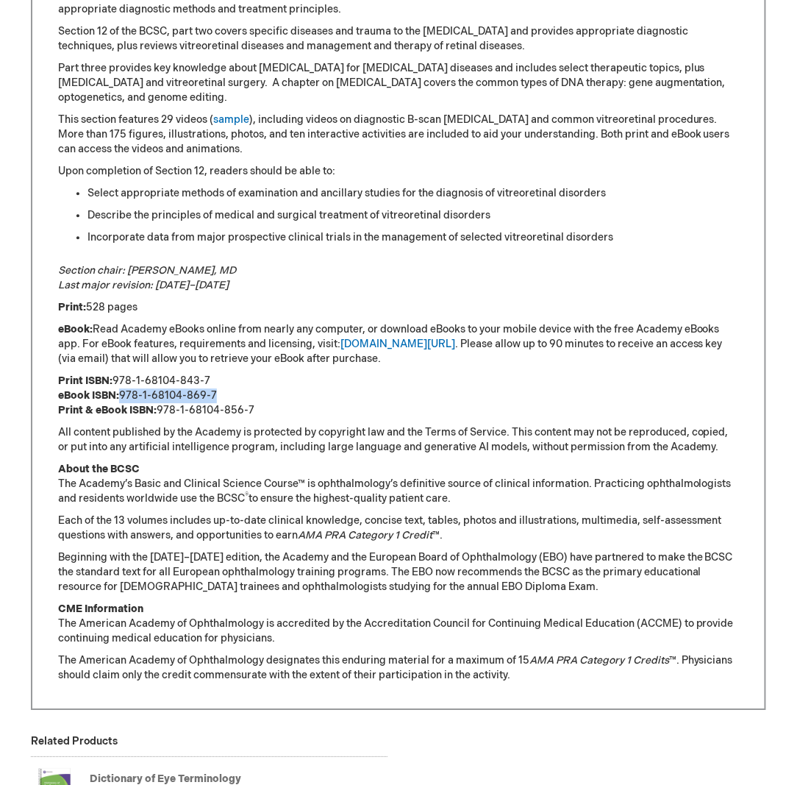
drag, startPoint x: 214, startPoint y: 392, endPoint x: 123, endPoint y: 391, distance: 91.2
click at [123, 391] on p "Print ISBN: 978-1-68104-843-7 eBook ISBN: 978-1-68104-869-7 Print & eBook ISBN:…" at bounding box center [398, 396] width 681 height 44
copy p "978-1-68104-869-7"
drag, startPoint x: 270, startPoint y: 666, endPoint x: 249, endPoint y: 527, distance: 140.6
click at [271, 666] on p "The American Academy of Ophthalmology designates this enduring material for a m…" at bounding box center [398, 667] width 681 height 29
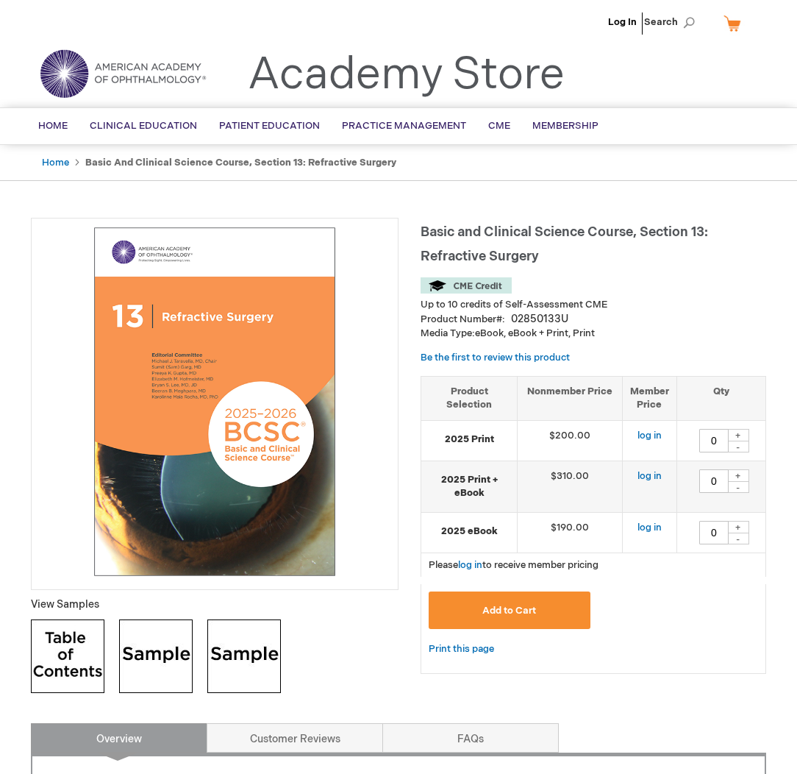
type input "0"
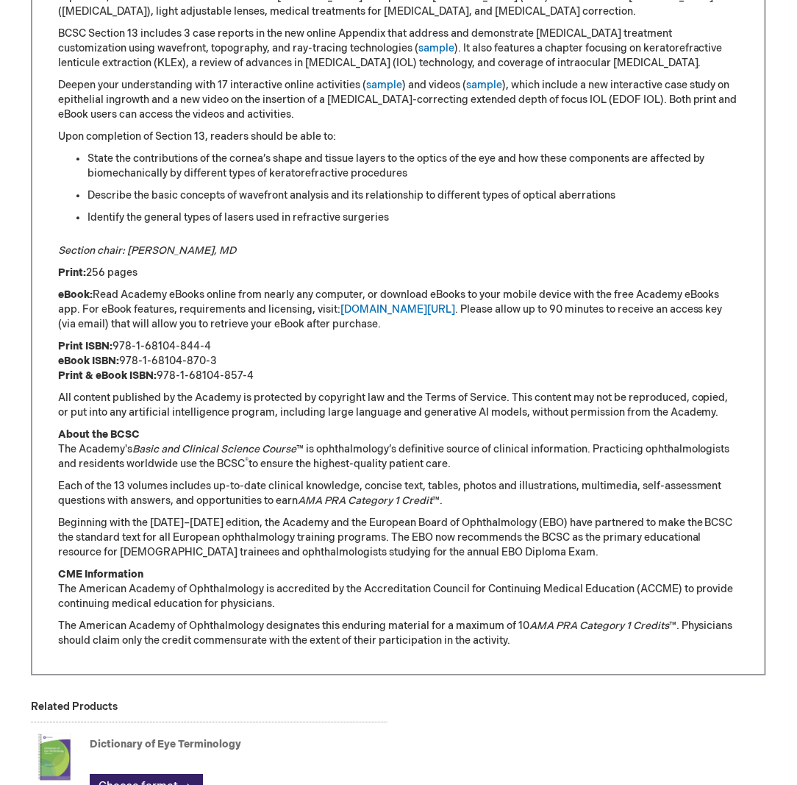
scroll to position [883, 0]
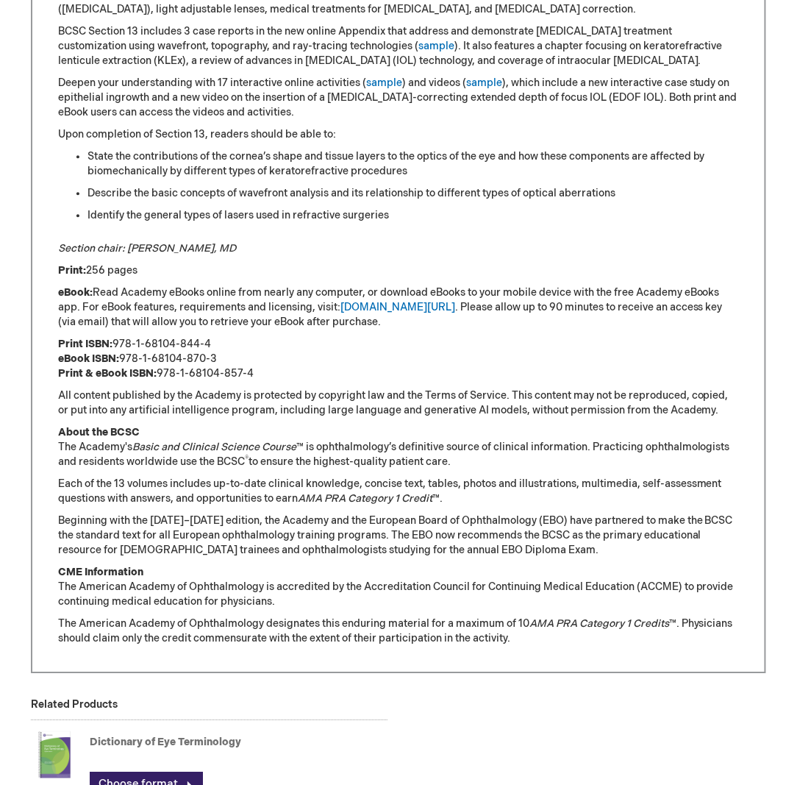
drag, startPoint x: 216, startPoint y: 352, endPoint x: 122, endPoint y: 357, distance: 94.3
click at [122, 357] on p "Print ISBN: 978-1-68104-844-4 eBook ISBN: 978-1-68104-870-3 Print & eBook ISBN:…" at bounding box center [398, 359] width 681 height 44
copy p "978-1-68104-870-3"
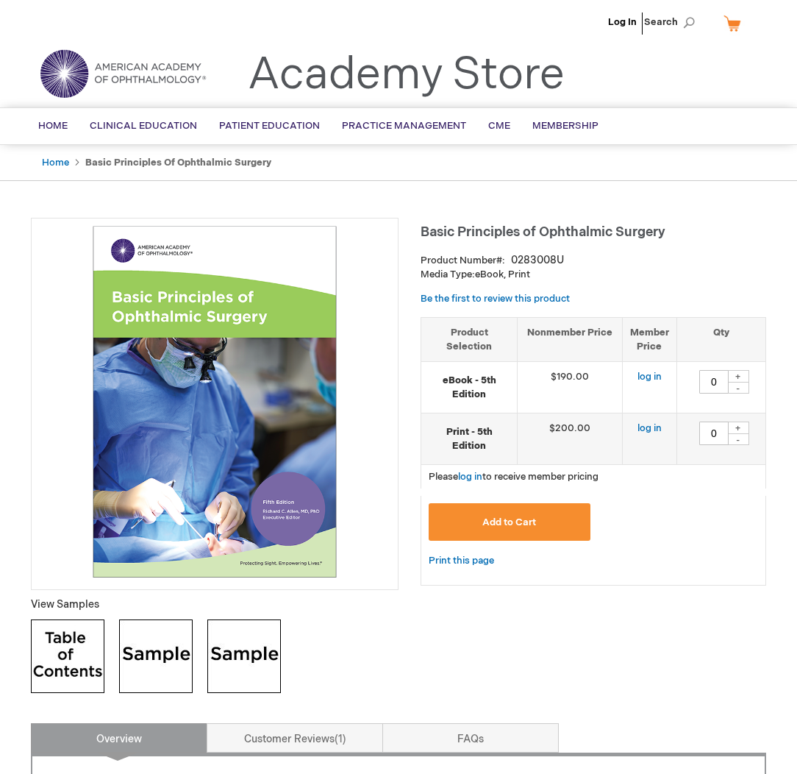
type input "0"
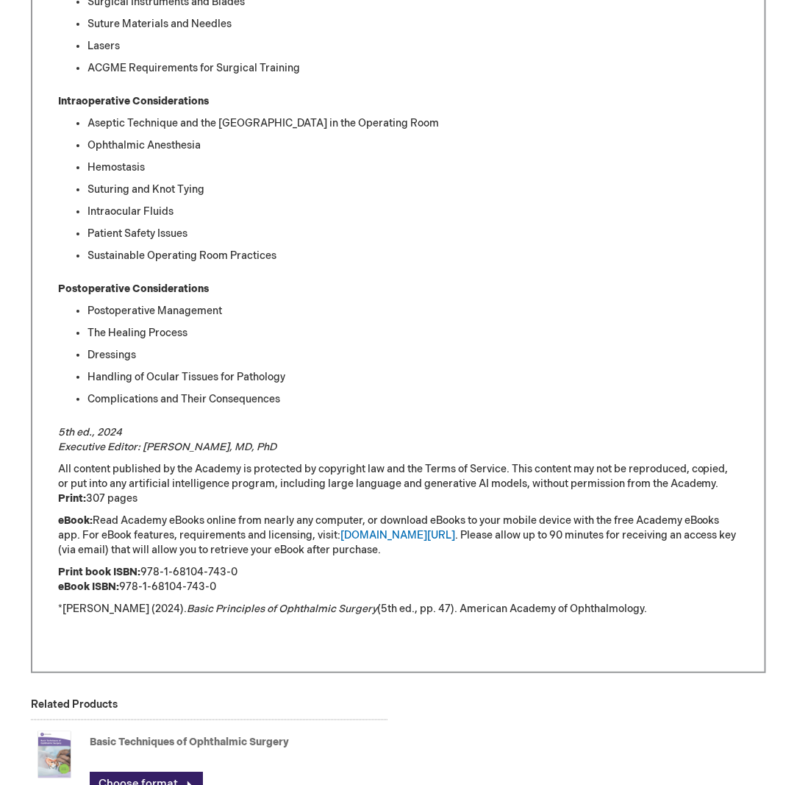
scroll to position [1397, 0]
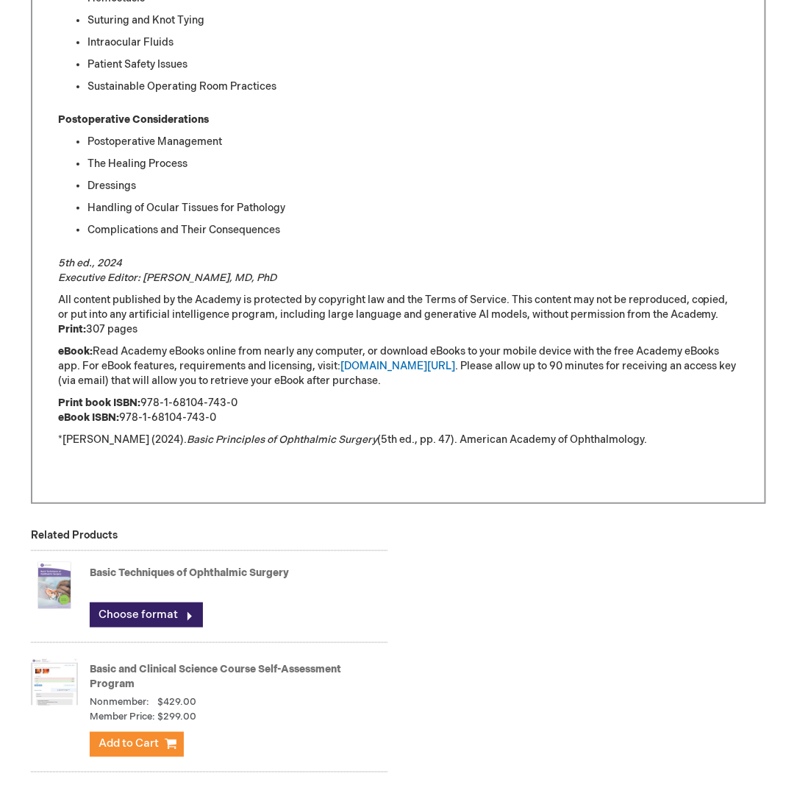
drag, startPoint x: 218, startPoint y: 417, endPoint x: 124, endPoint y: 419, distance: 93.4
click at [124, 419] on p "Print book ISBN: 978-1-68104-743-0 eBook ISBN: 978-1-68104-743-0" at bounding box center [398, 410] width 681 height 29
copy p "978-1-68104-743-0"
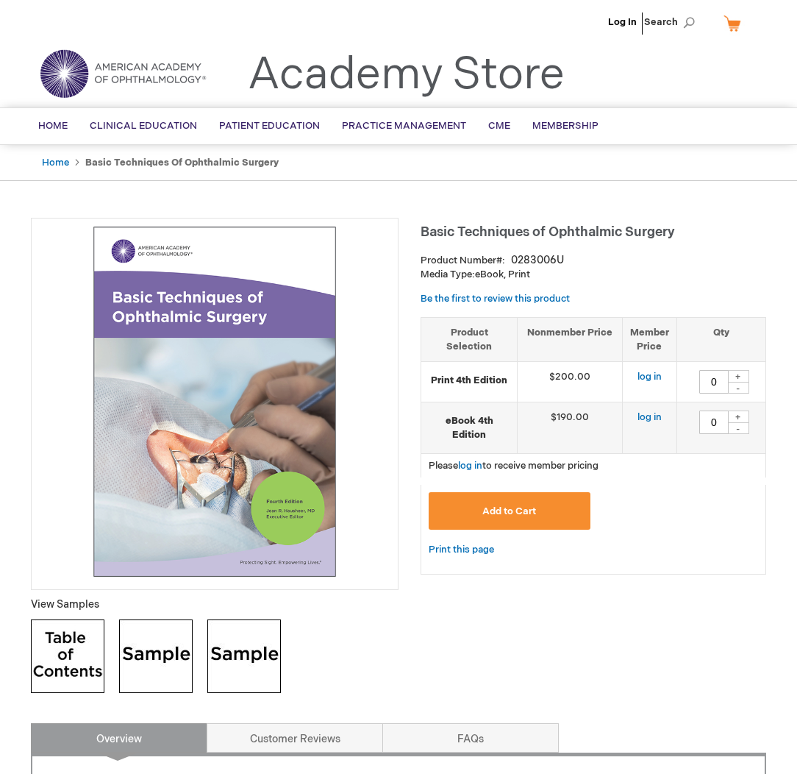
type input "0"
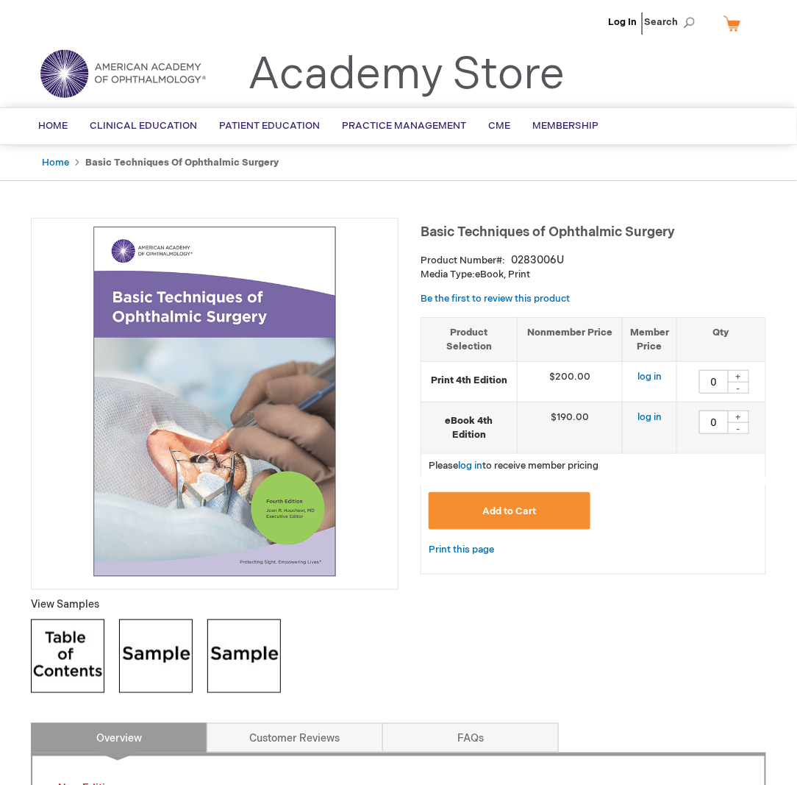
drag, startPoint x: 441, startPoint y: 685, endPoint x: 431, endPoint y: 644, distance: 41.7
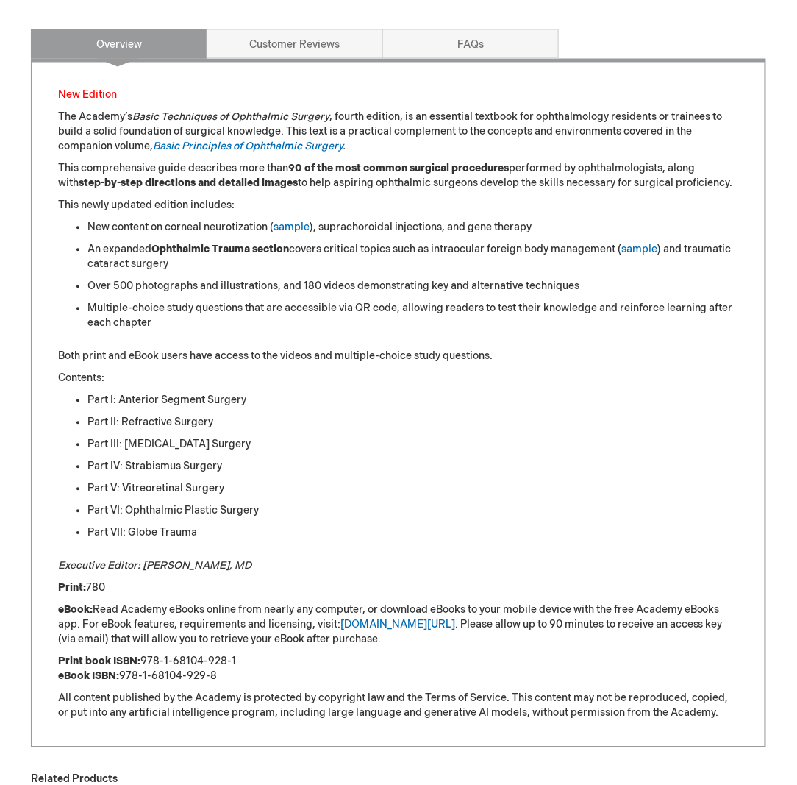
scroll to position [736, 0]
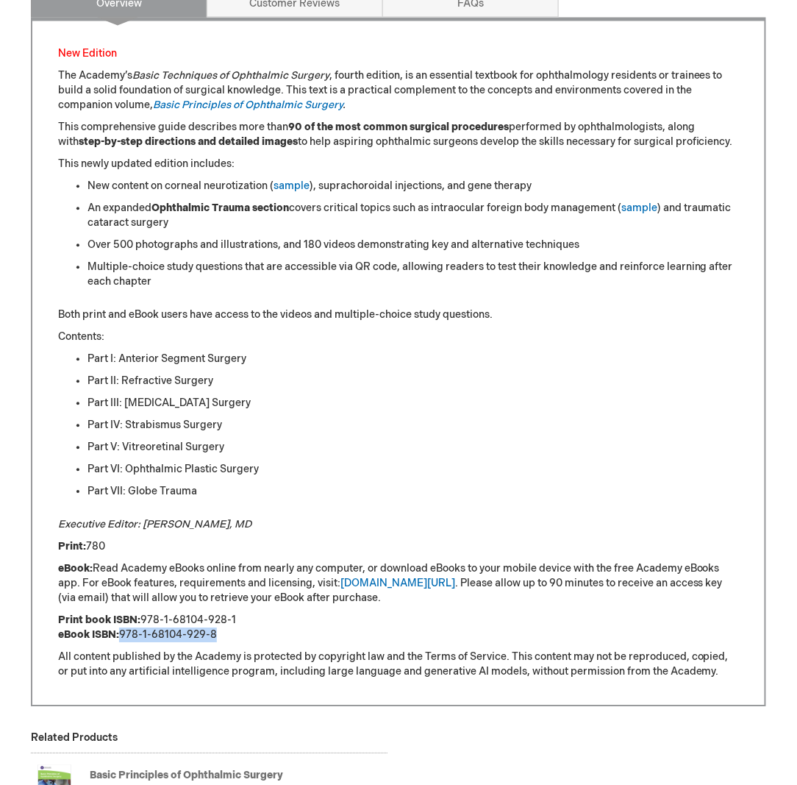
drag, startPoint x: 221, startPoint y: 633, endPoint x: 121, endPoint y: 635, distance: 99.3
click at [121, 635] on p "Print book ISBN: 978-1-68104-928-1 eBook ISBN: 978-1-68104-929-8" at bounding box center [398, 627] width 681 height 29
copy p "978-1-68104-929-8"
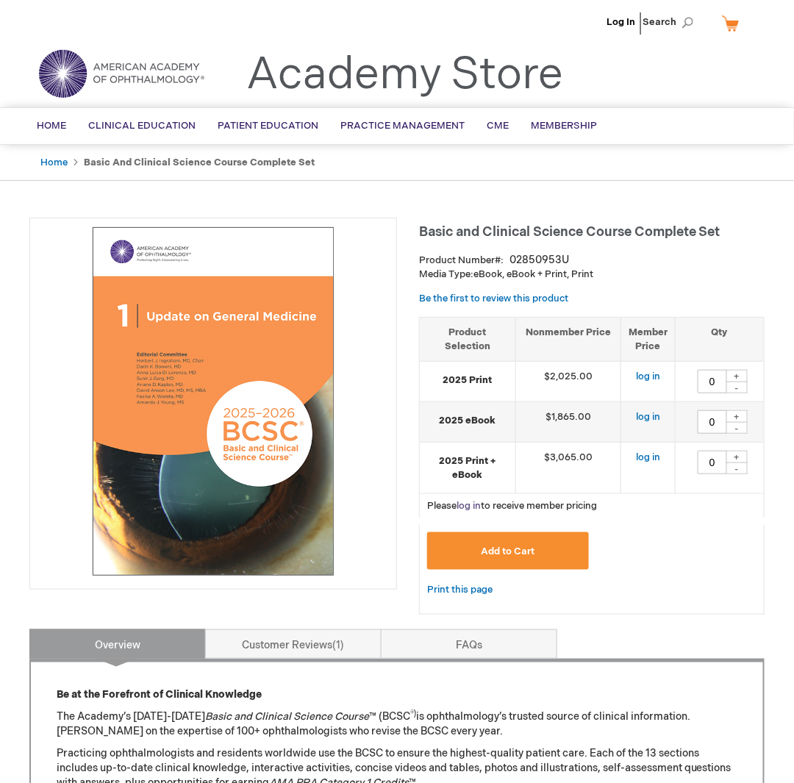
click at [474, 505] on link "log in" at bounding box center [469, 506] width 24 height 12
drag, startPoint x: 574, startPoint y: 414, endPoint x: 661, endPoint y: 414, distance: 86.8
click at [661, 414] on tr "2025 eBook $1,865.00 $1,865.00 0 + -" at bounding box center [592, 422] width 344 height 40
click at [660, 414] on td "$1,865.00" at bounding box center [643, 422] width 64 height 40
click at [561, 23] on span "Opht Dep" at bounding box center [567, 22] width 44 height 12
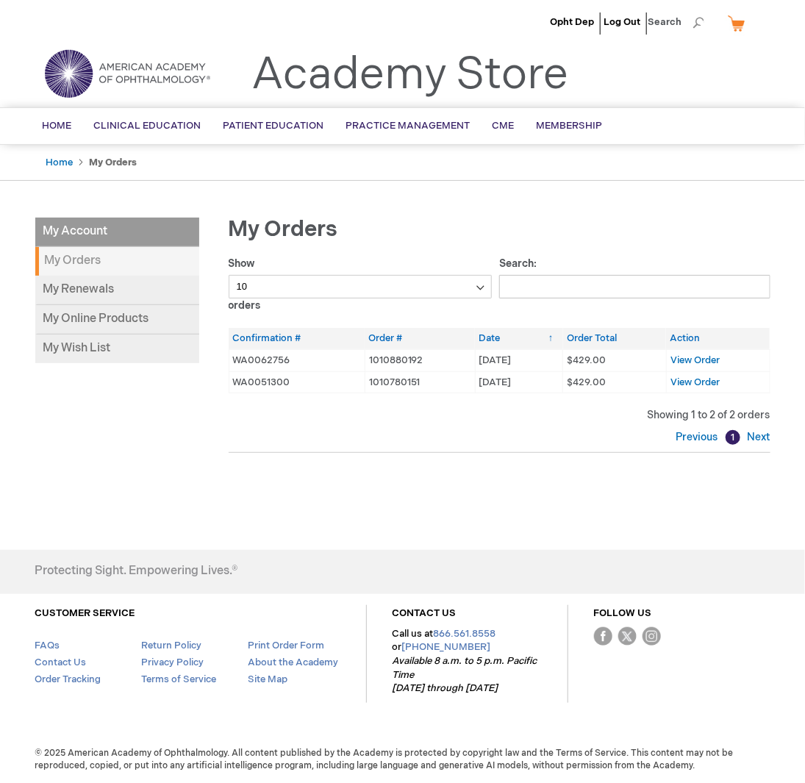
click at [731, 22] on link "My Cart" at bounding box center [742, 23] width 35 height 26
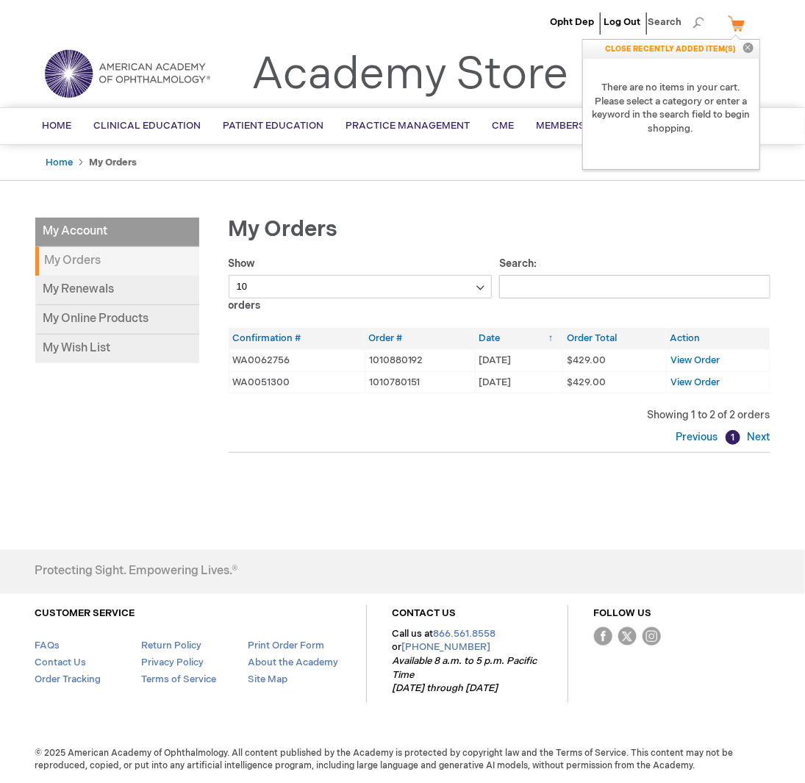
click at [734, 22] on link "My Cart" at bounding box center [742, 23] width 35 height 26
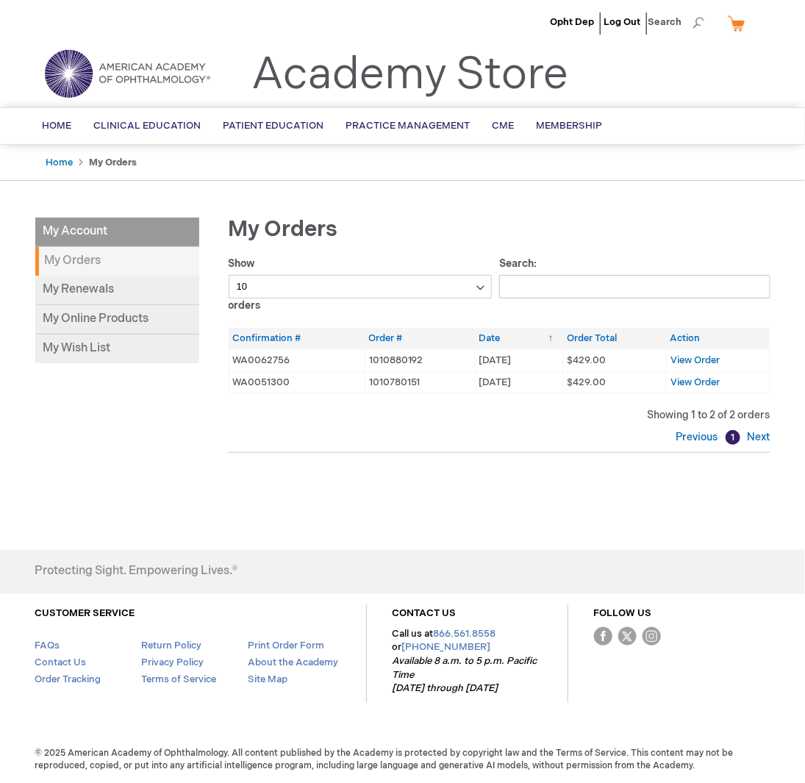
click at [110, 268] on strong "My Orders" at bounding box center [117, 261] width 164 height 29
click at [563, 124] on span "Membership" at bounding box center [570, 126] width 66 height 12
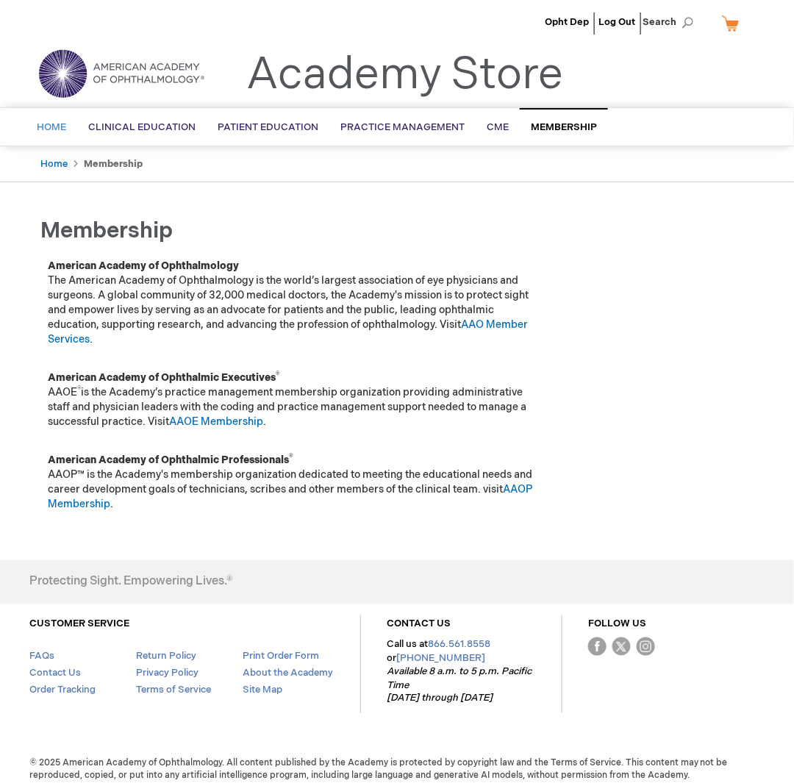
click at [51, 135] on link "Home" at bounding box center [51, 128] width 51 height 36
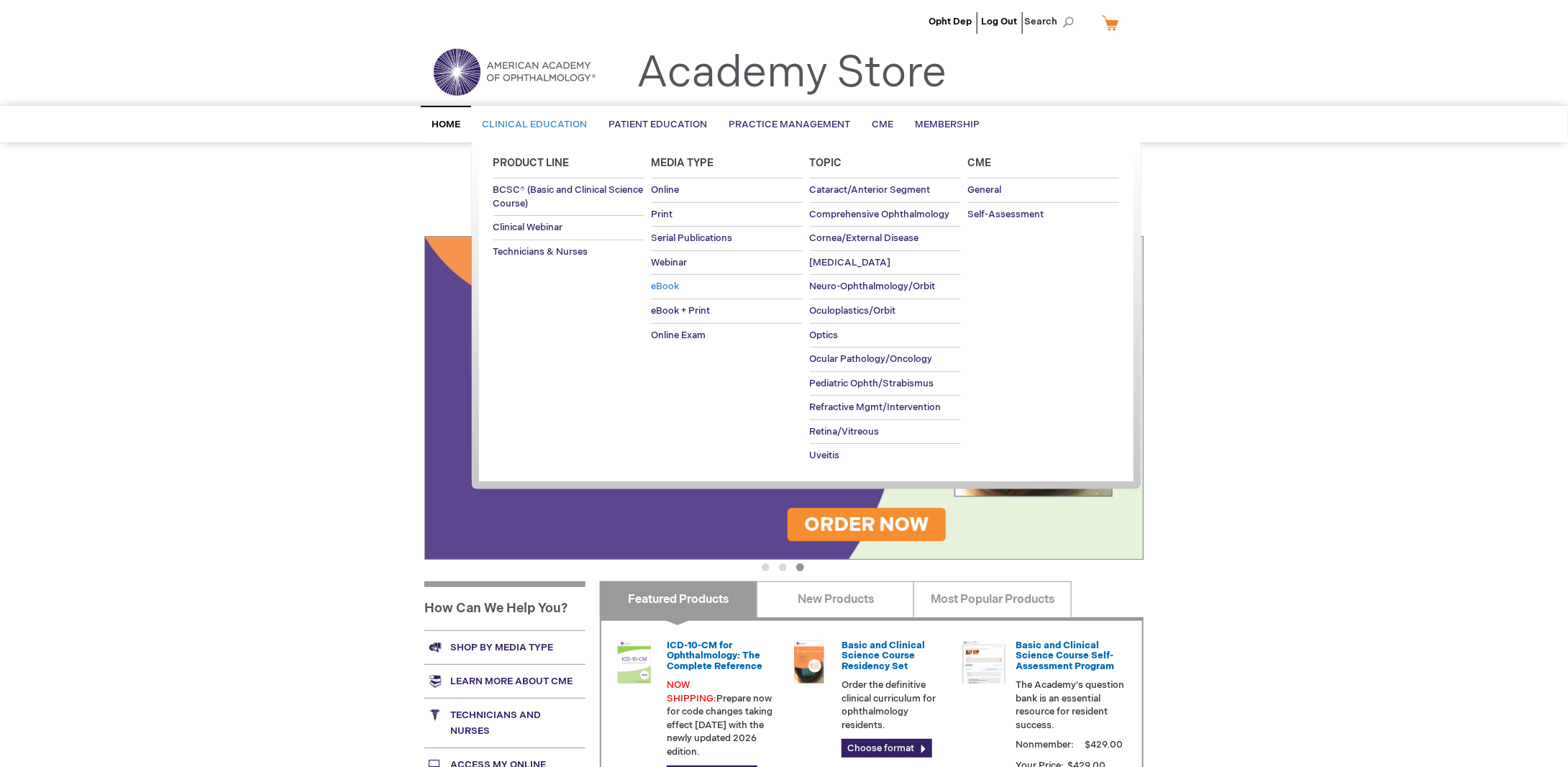
click at [673, 287] on span "eBook" at bounding box center [665, 287] width 28 height 12
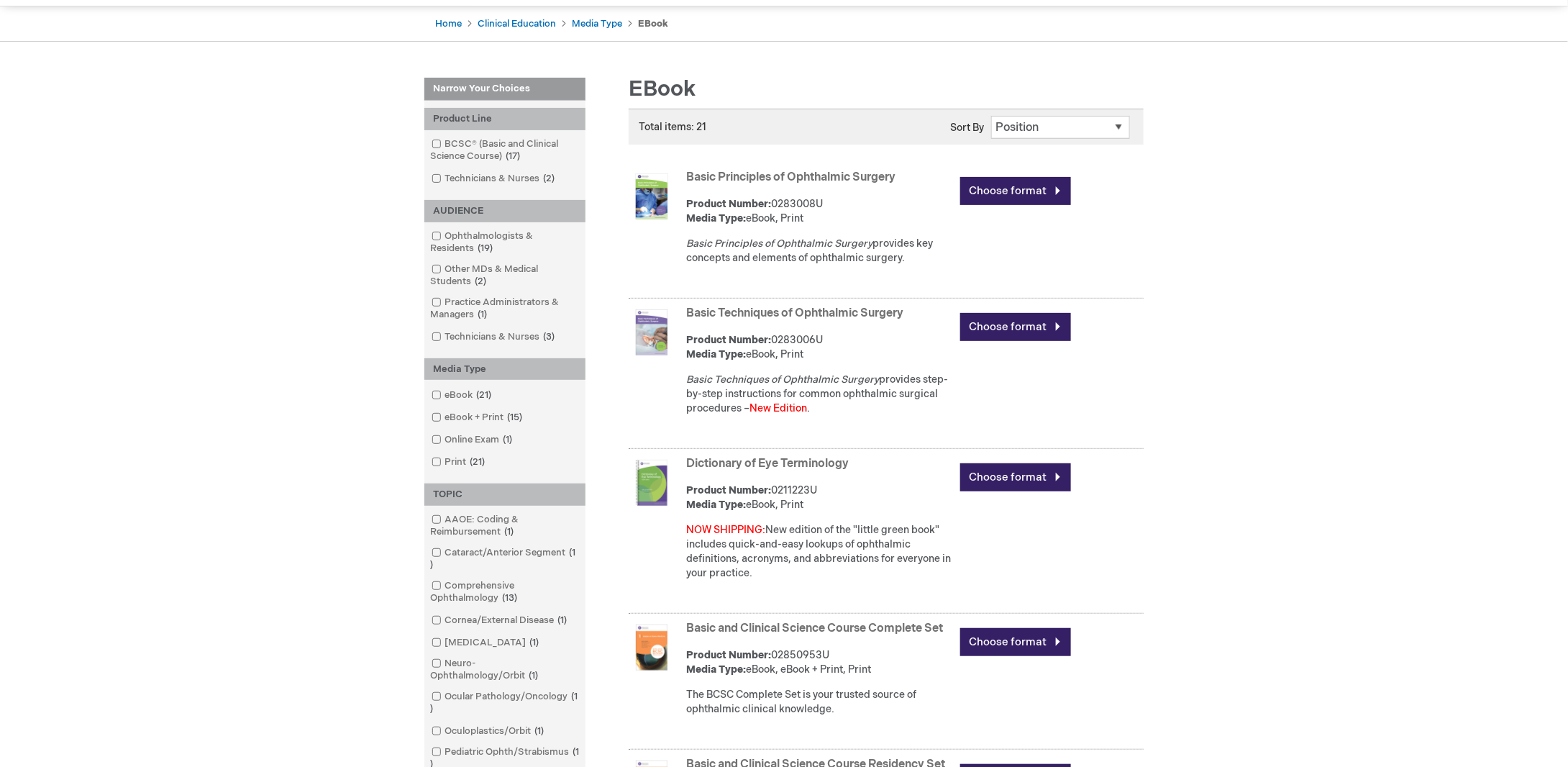
scroll to position [431, 0]
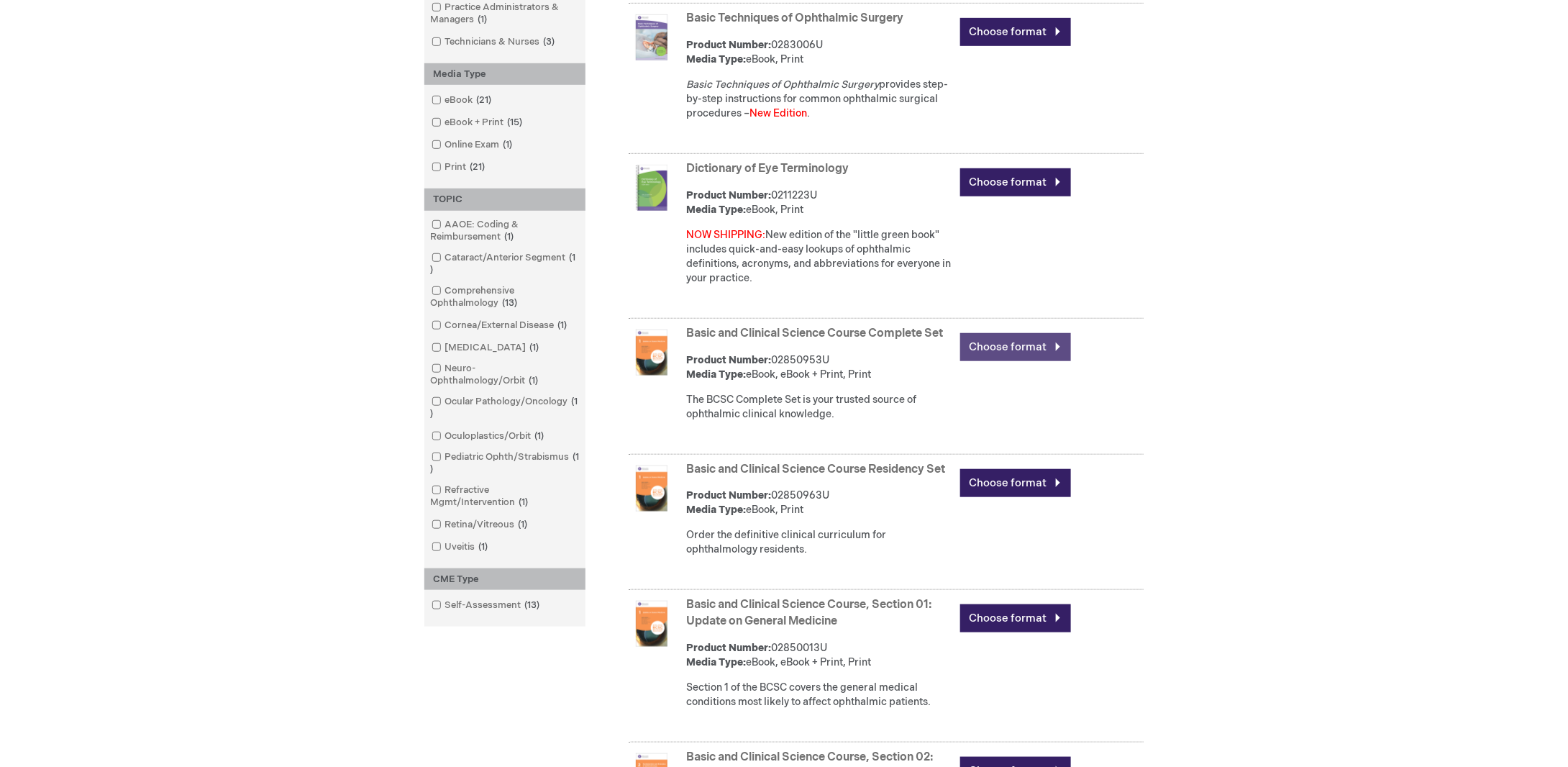
click at [1001, 343] on link "Choose format" at bounding box center [1015, 347] width 111 height 28
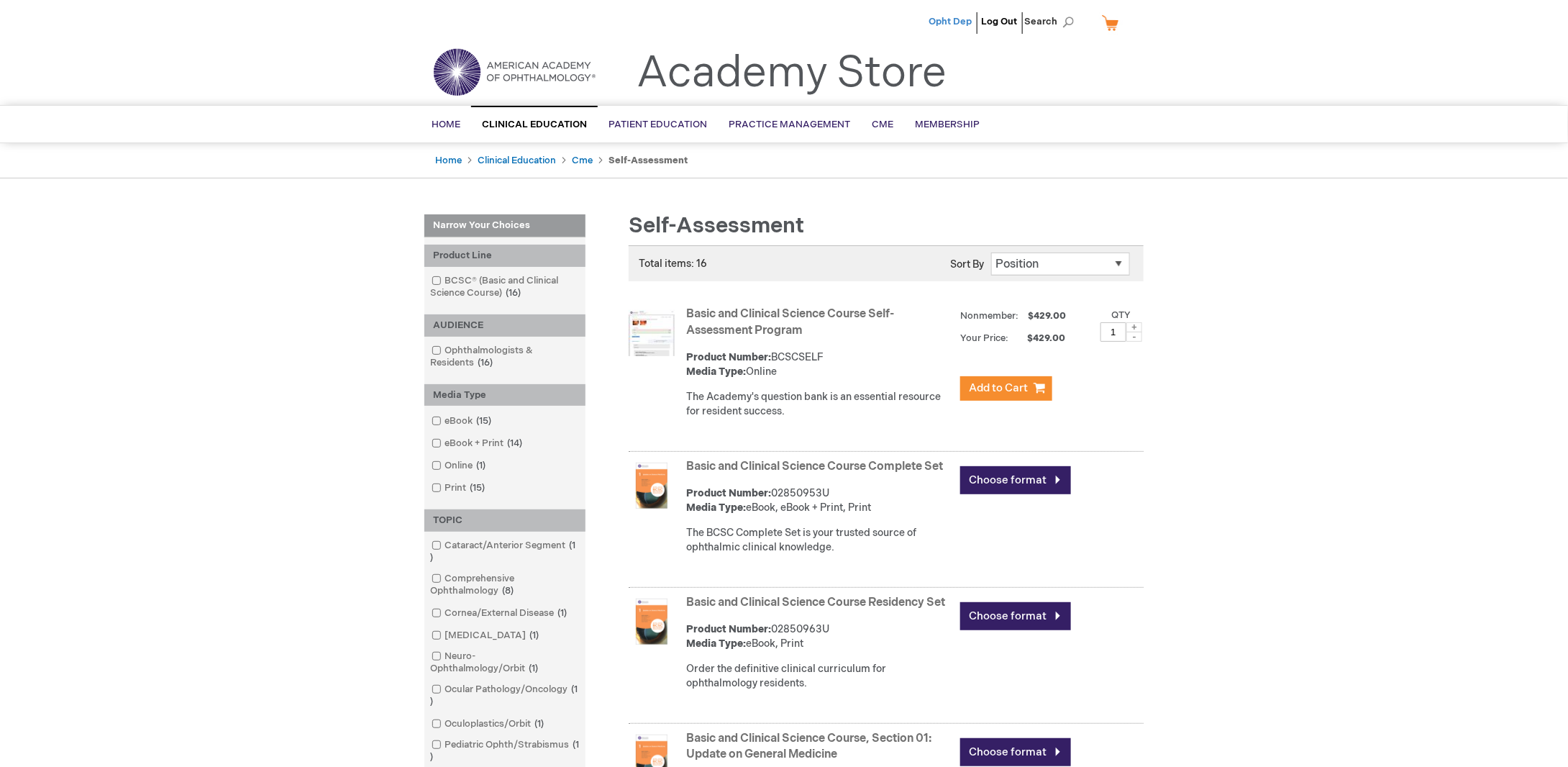
click at [954, 20] on span "Opht Dep" at bounding box center [951, 22] width 43 height 12
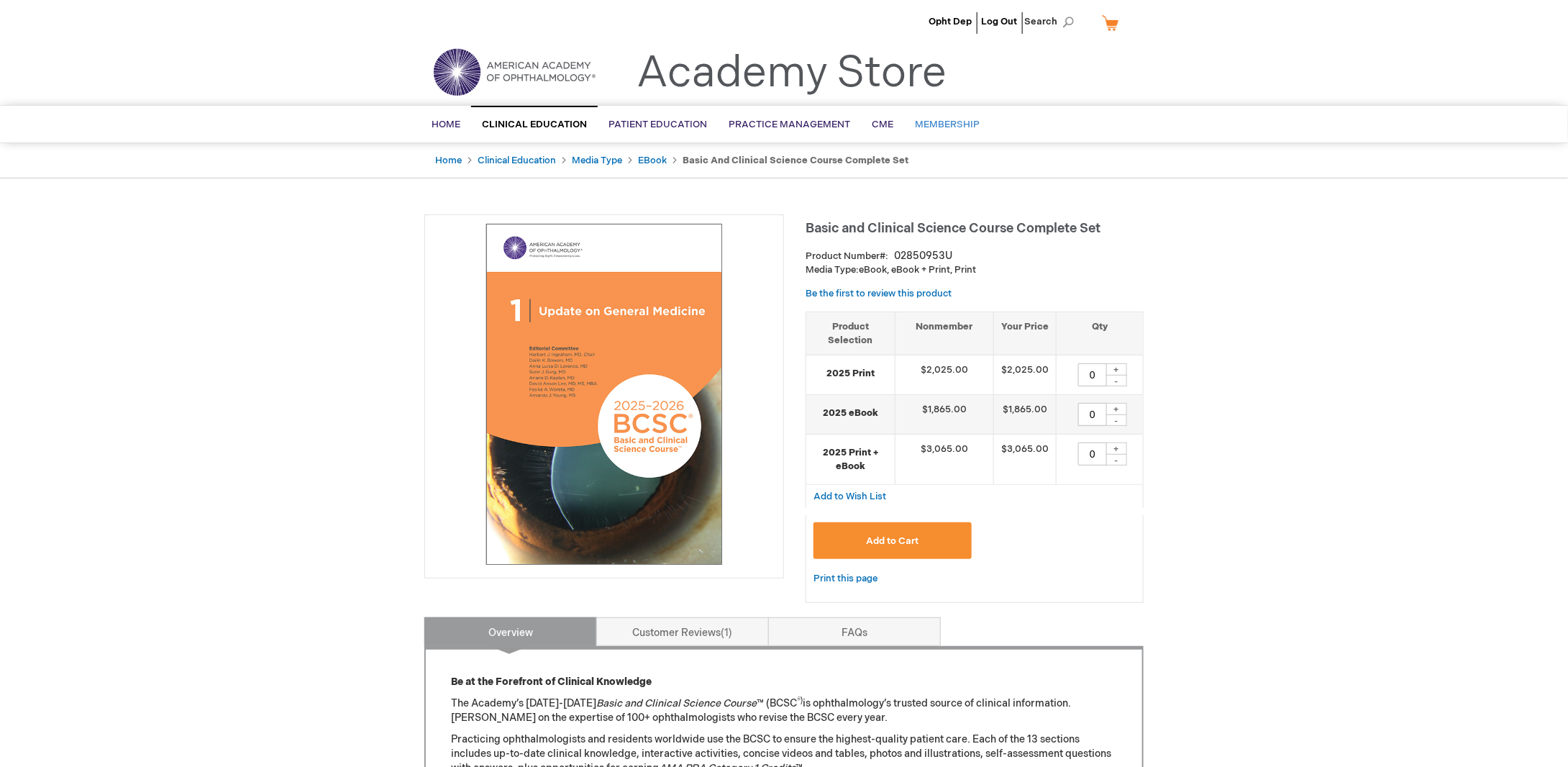
click at [957, 125] on span "Membership" at bounding box center [948, 124] width 65 height 12
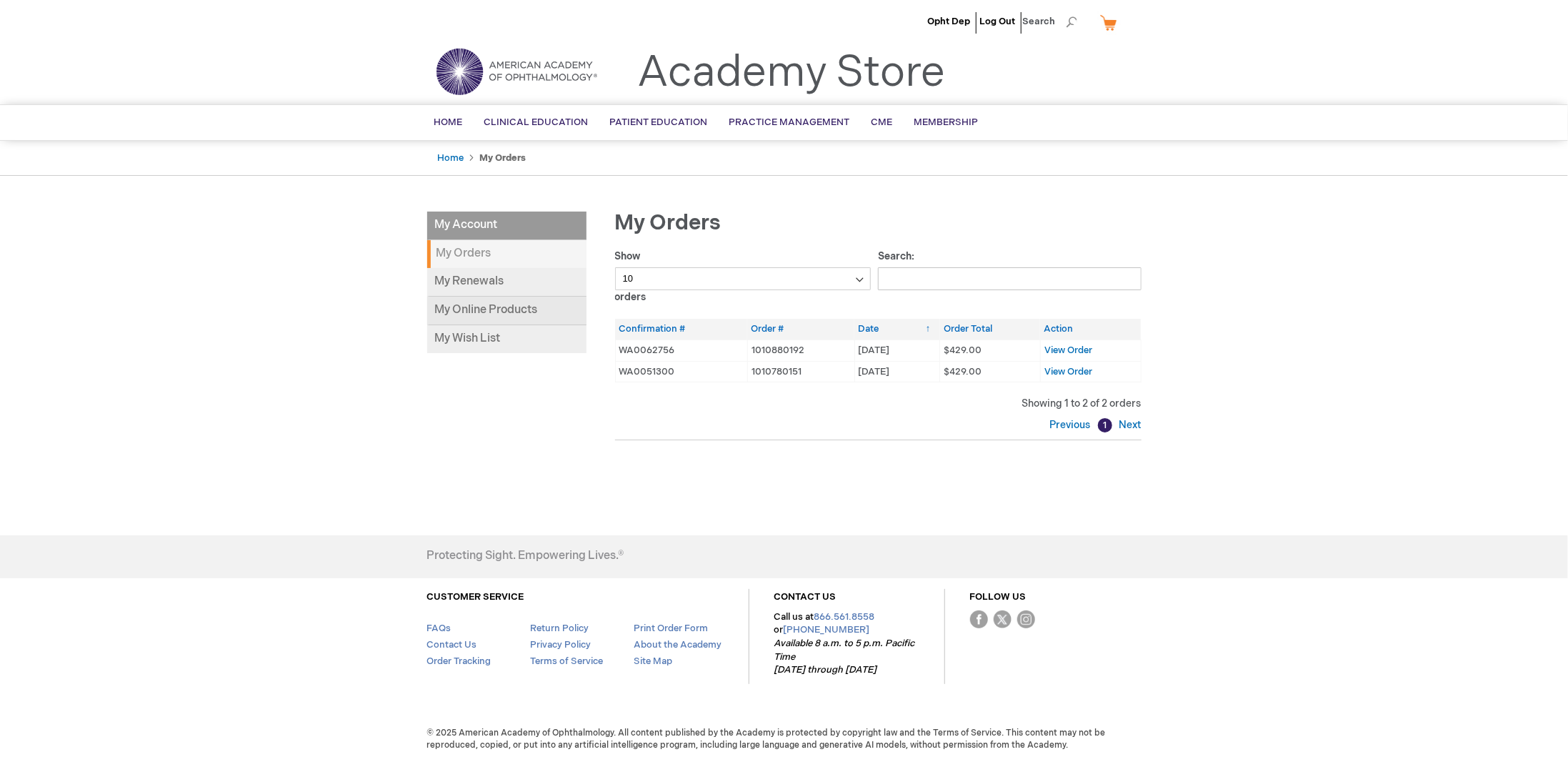
click at [498, 312] on link "My Online Products" at bounding box center [507, 310] width 159 height 28
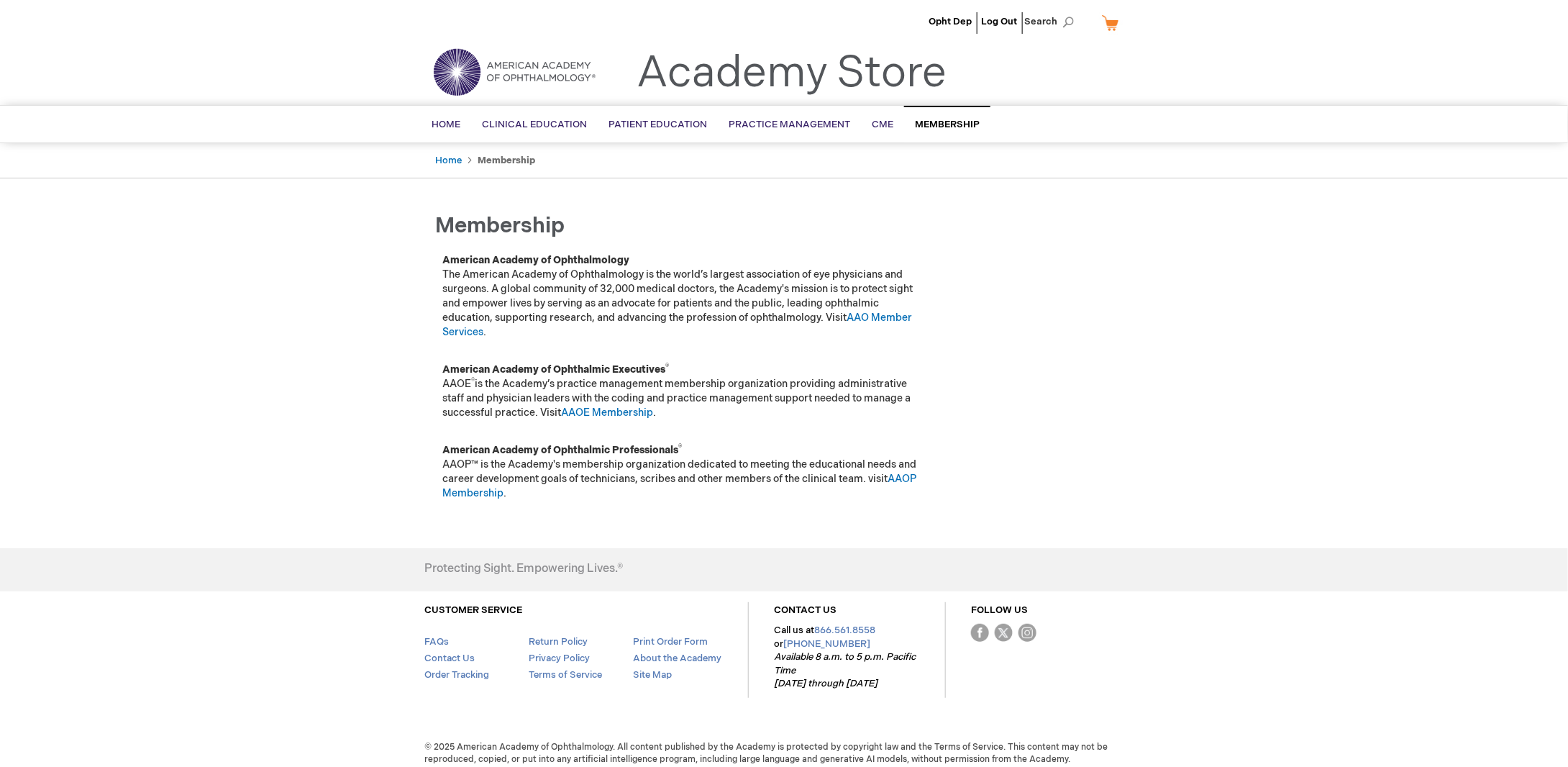
click at [552, 77] on img at bounding box center [515, 71] width 173 height 52
